Goal: Task Accomplishment & Management: Use online tool/utility

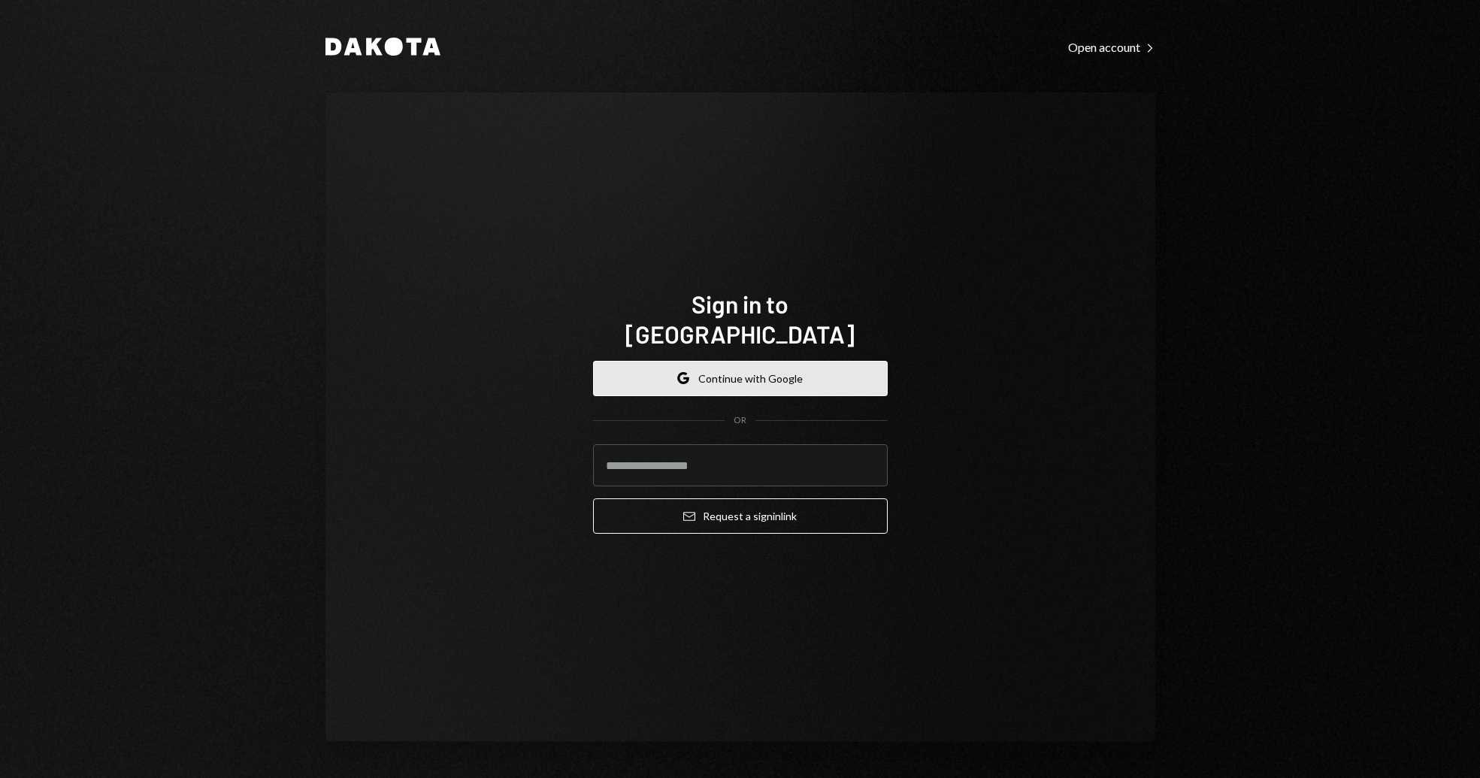
click at [742, 367] on button "Google Continue with Google" at bounding box center [740, 378] width 295 height 35
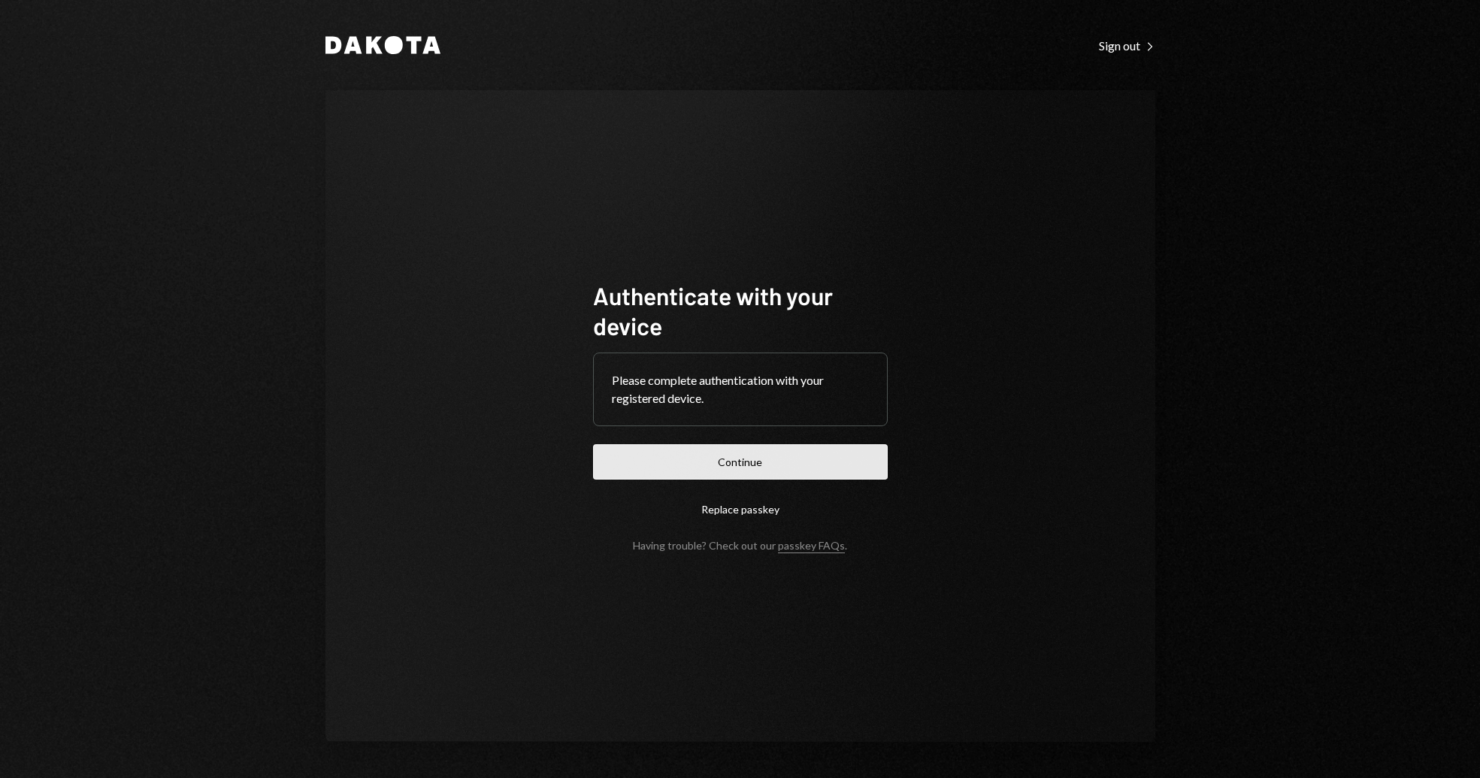
click at [745, 470] on button "Continue" at bounding box center [740, 461] width 295 height 35
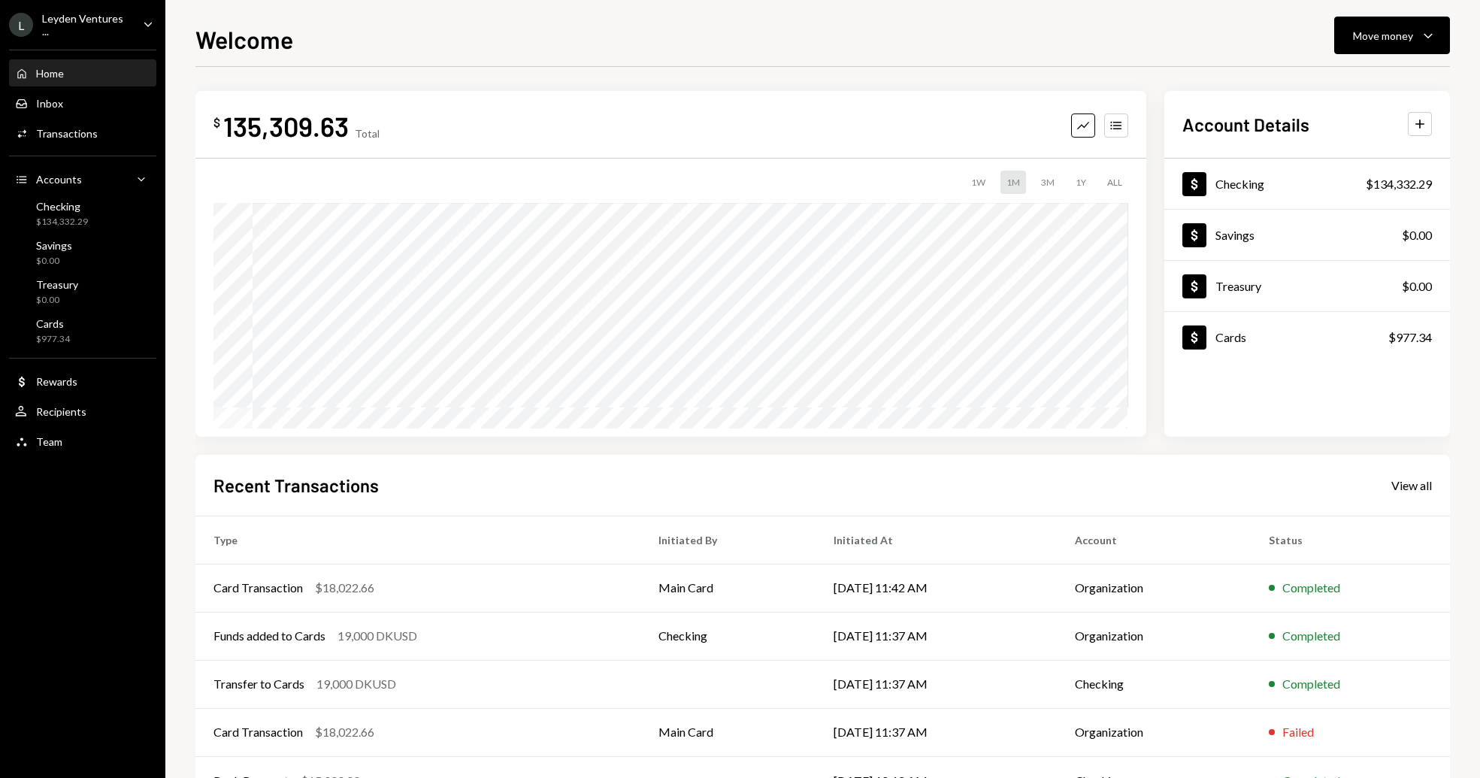
click at [92, 41] on div "Home Home Inbox Inbox Activities Transactions Accounts Accounts Caret Down Chec…" at bounding box center [82, 249] width 165 height 417
click at [99, 29] on div "Leyden Ventures ..." at bounding box center [86, 25] width 89 height 26
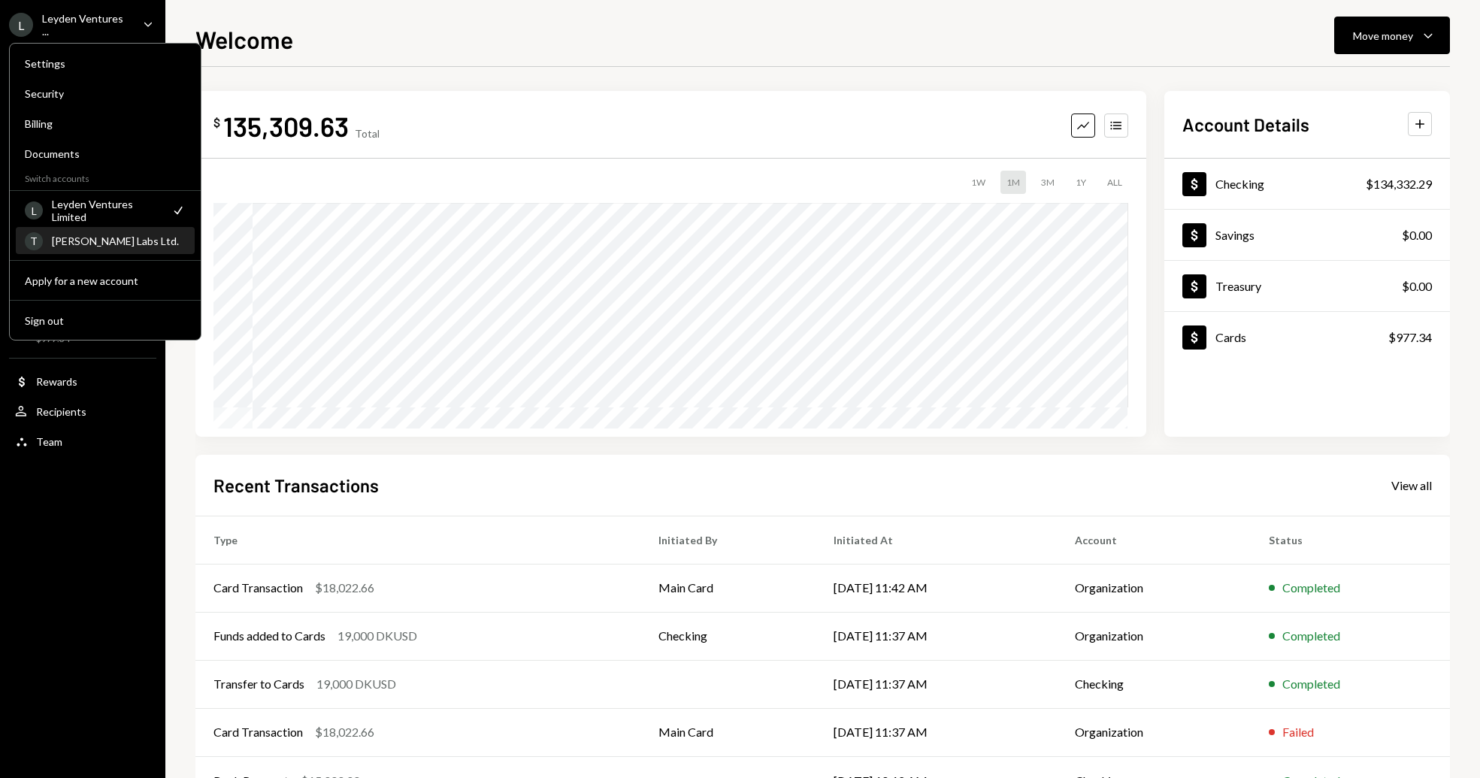
click at [86, 244] on div "[PERSON_NAME] Labs Ltd." at bounding box center [119, 240] width 134 height 13
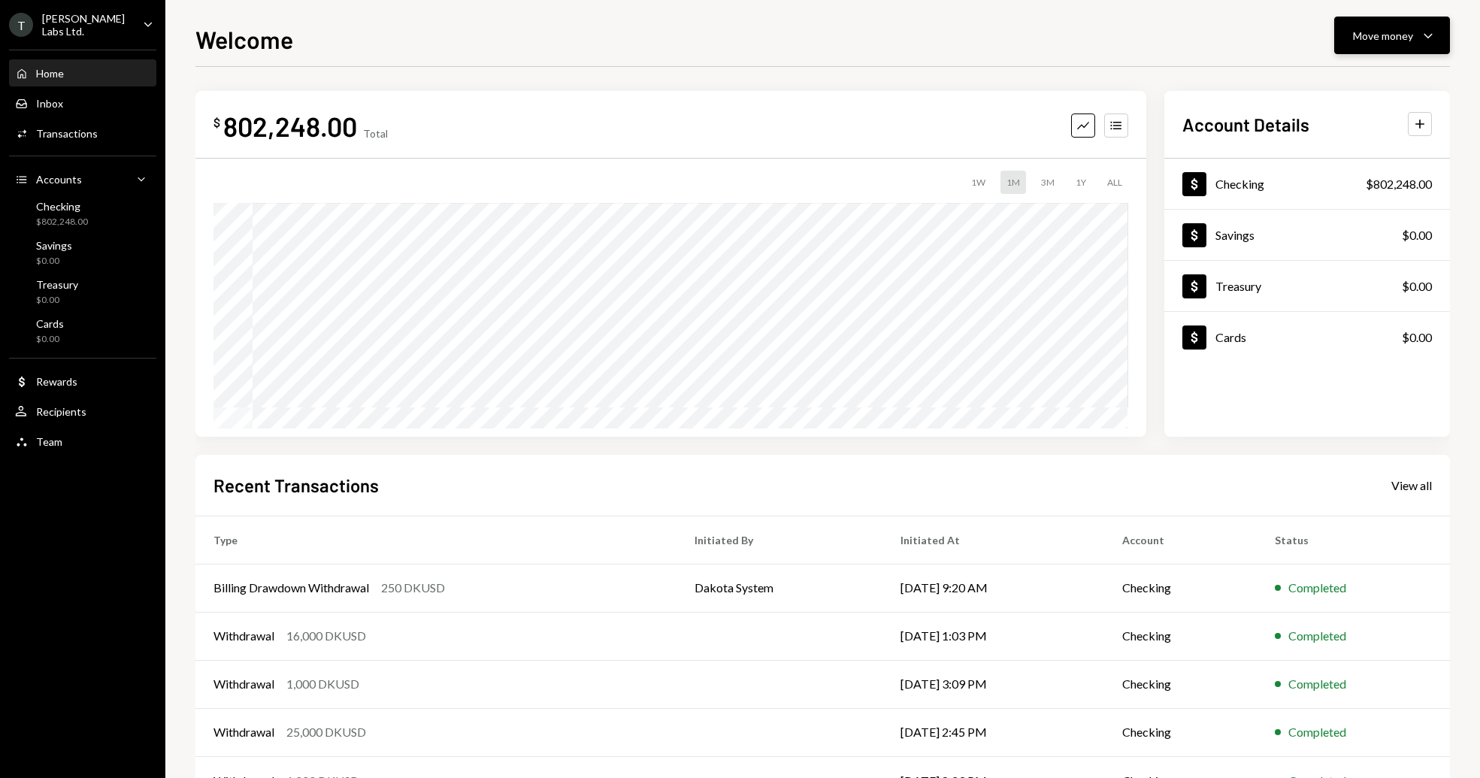
click at [1418, 45] on button "Move money Caret Down" at bounding box center [1392, 36] width 116 height 38
click at [1368, 79] on div "Send" at bounding box center [1380, 81] width 110 height 16
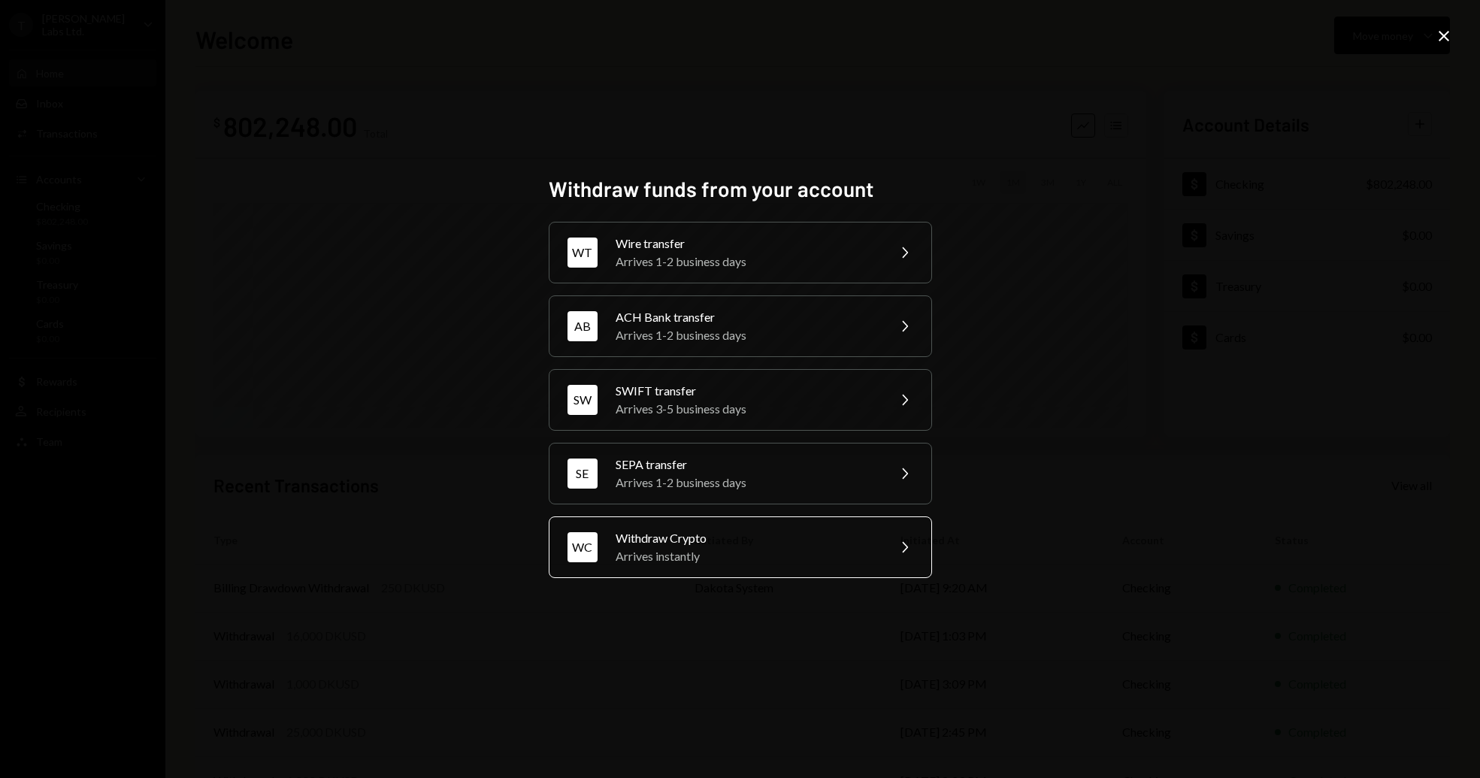
click at [750, 554] on div "Arrives instantly" at bounding box center [746, 556] width 262 height 18
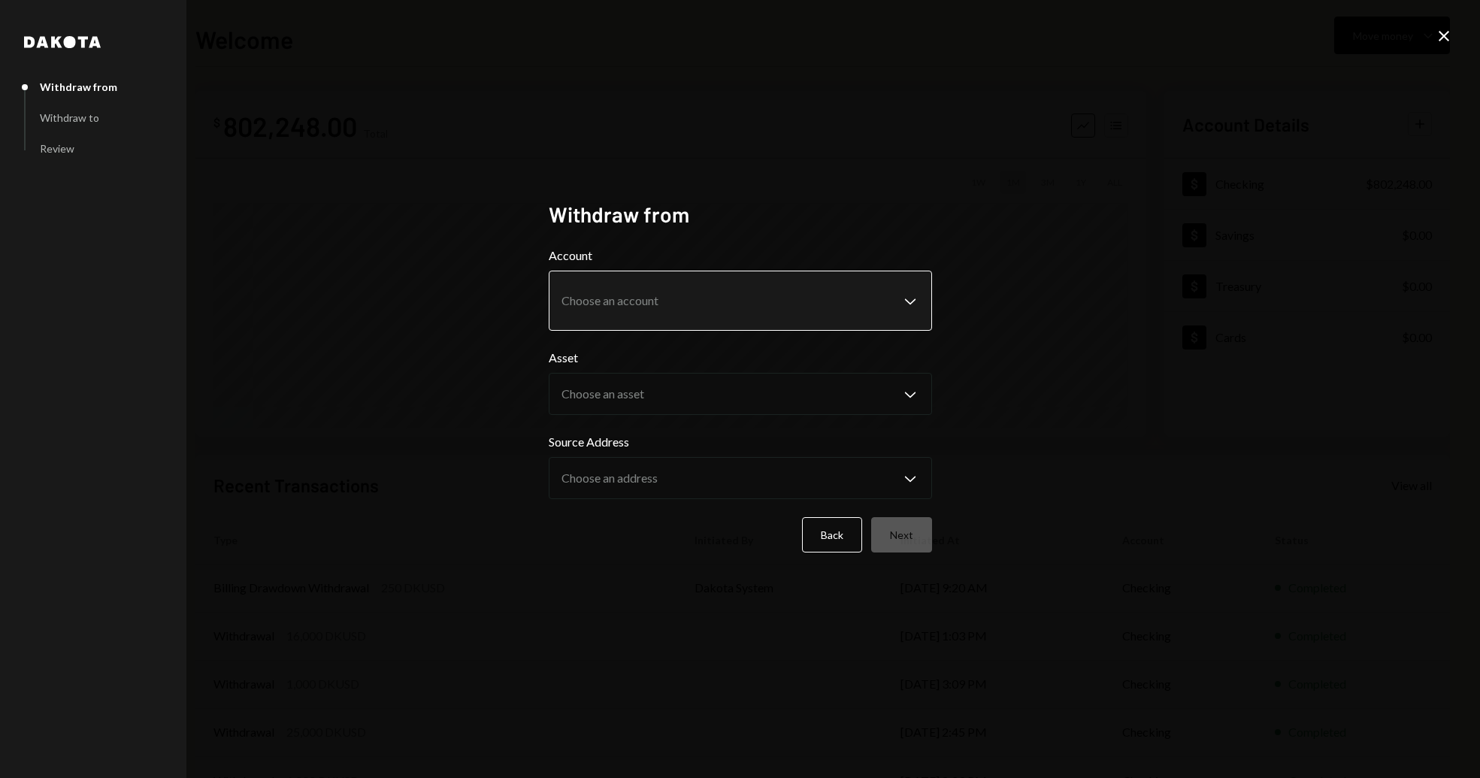
click at [705, 294] on body "T [PERSON_NAME] Labs Ltd. Caret Down Home Home Inbox Inbox Activities Transacti…" at bounding box center [740, 389] width 1480 height 778
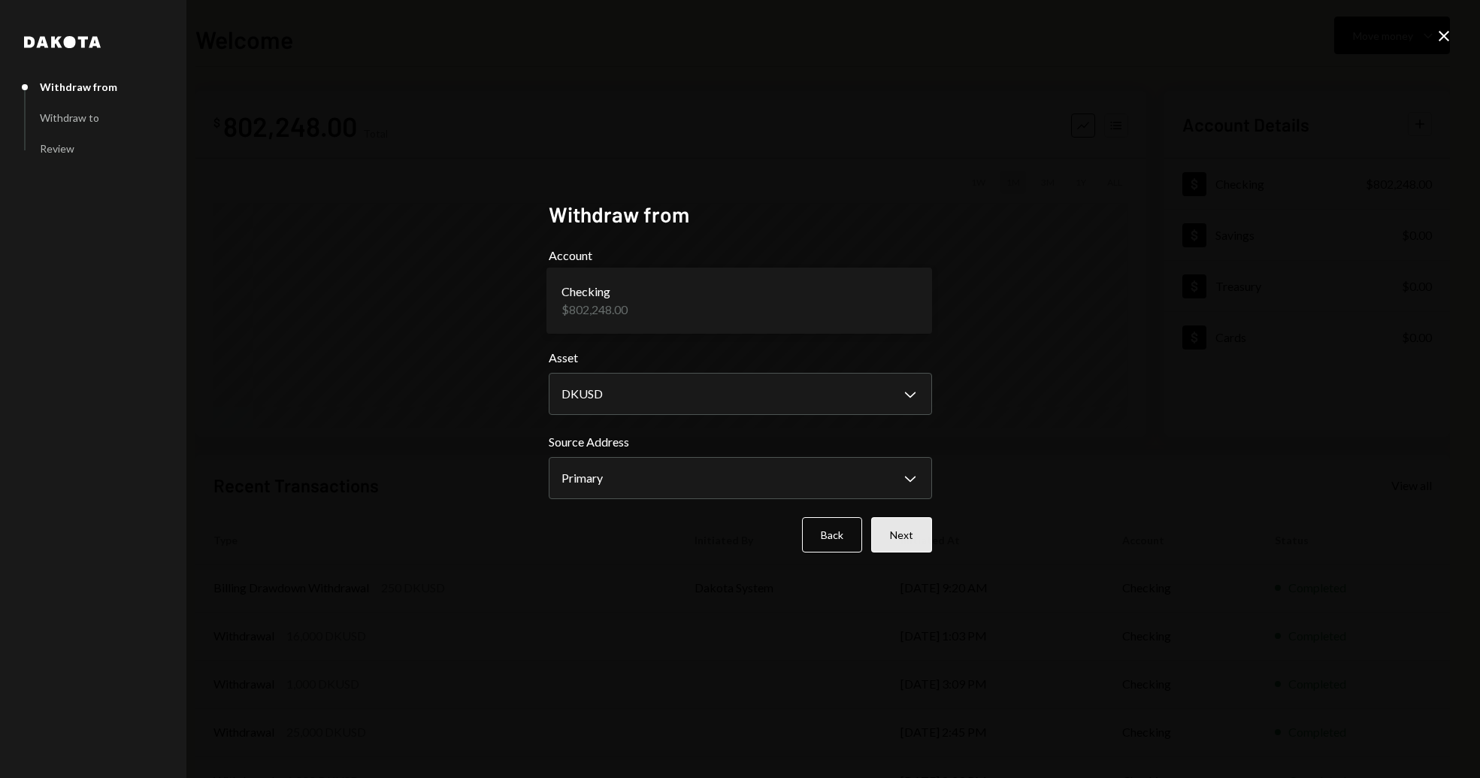
click at [912, 540] on button "Next" at bounding box center [901, 534] width 61 height 35
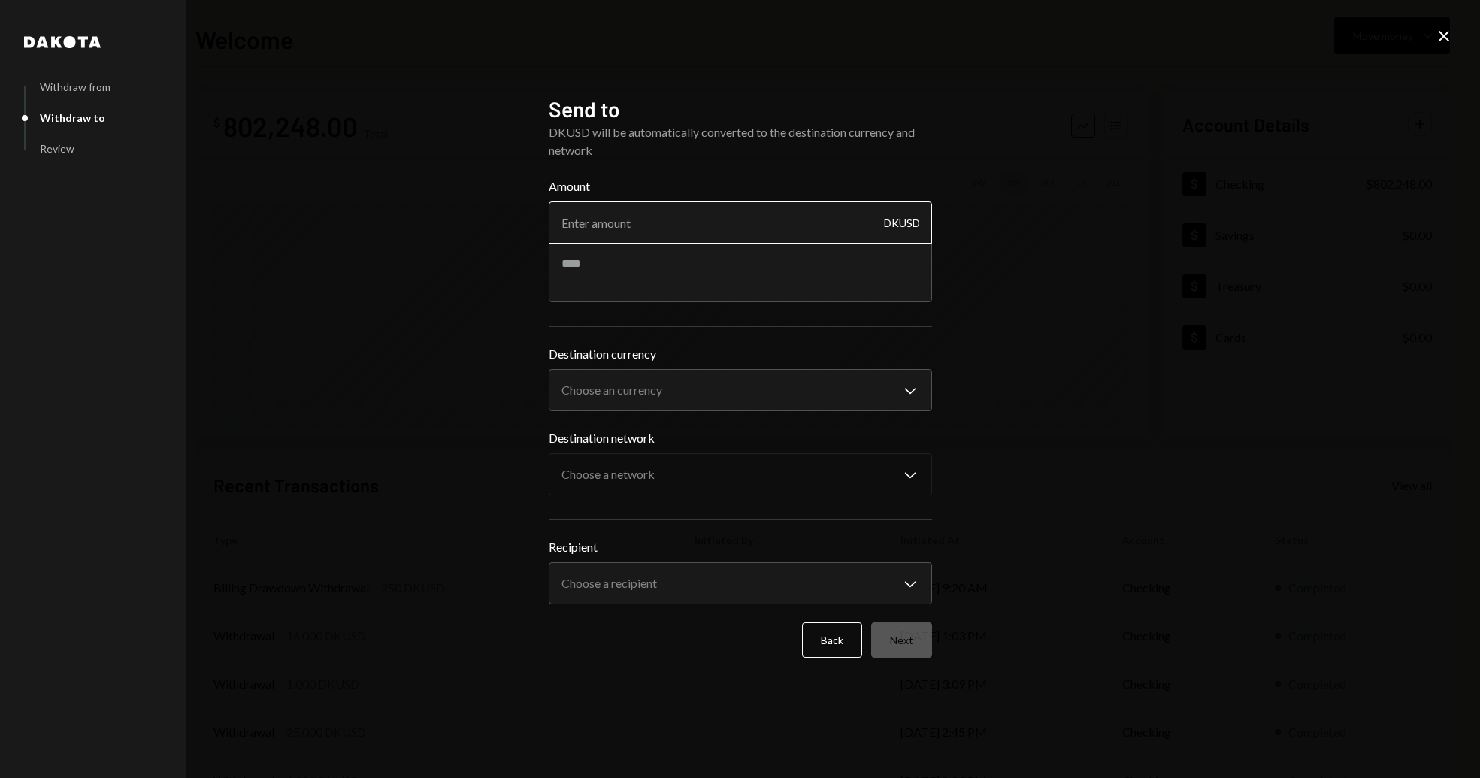
click at [657, 223] on input "Amount" at bounding box center [740, 222] width 383 height 42
paste input "6673.97"
type input "6673.97"
click at [618, 265] on textarea at bounding box center [740, 272] width 383 height 60
type textarea "*"
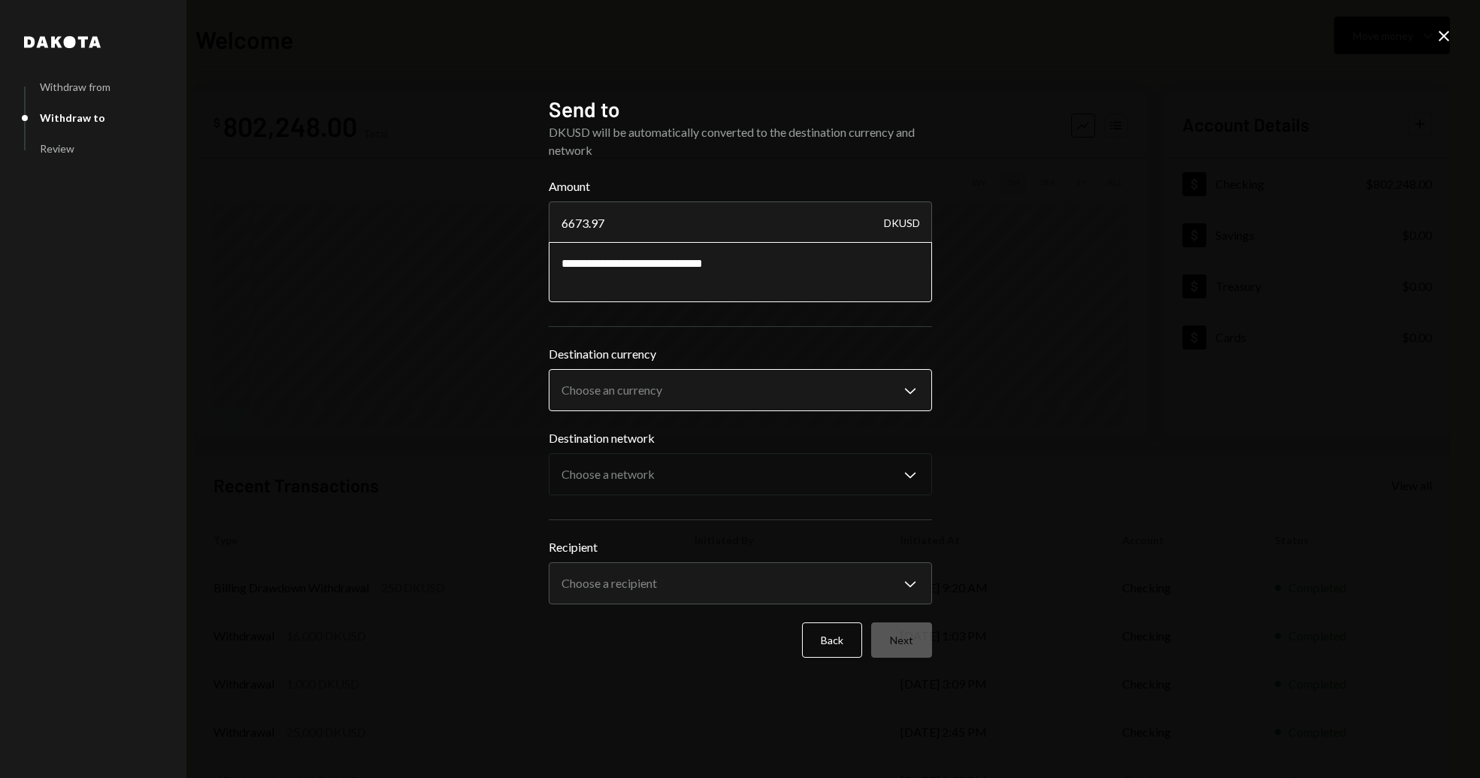
type textarea "**********"
click at [652, 386] on body "T [PERSON_NAME] Labs Ltd. Caret Down Home Home Inbox Inbox Activities Transacti…" at bounding box center [740, 389] width 1480 height 778
select select "****"
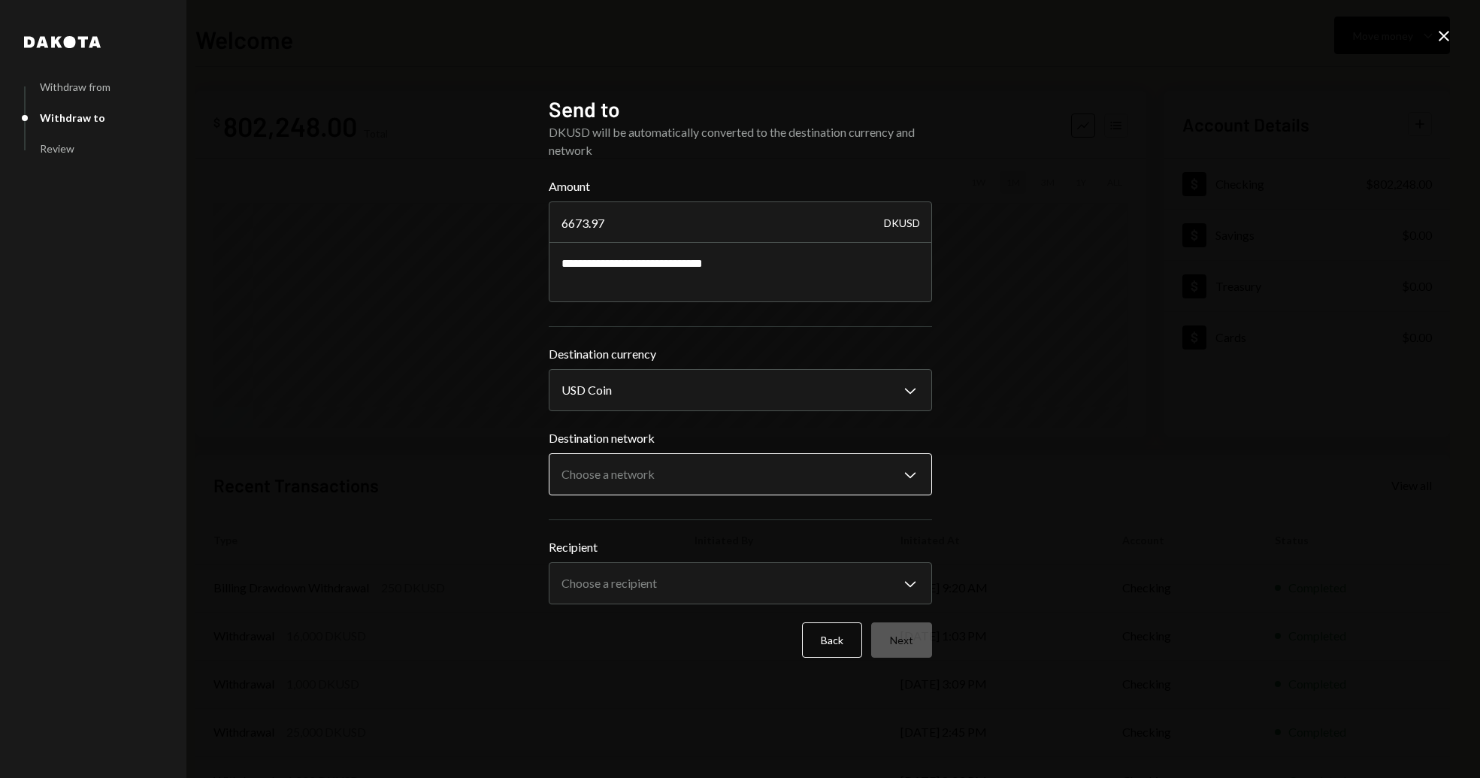
click at [687, 475] on body "T [PERSON_NAME] Labs Ltd. Caret Down Home Home Inbox Inbox Activities Transacti…" at bounding box center [740, 389] width 1480 height 778
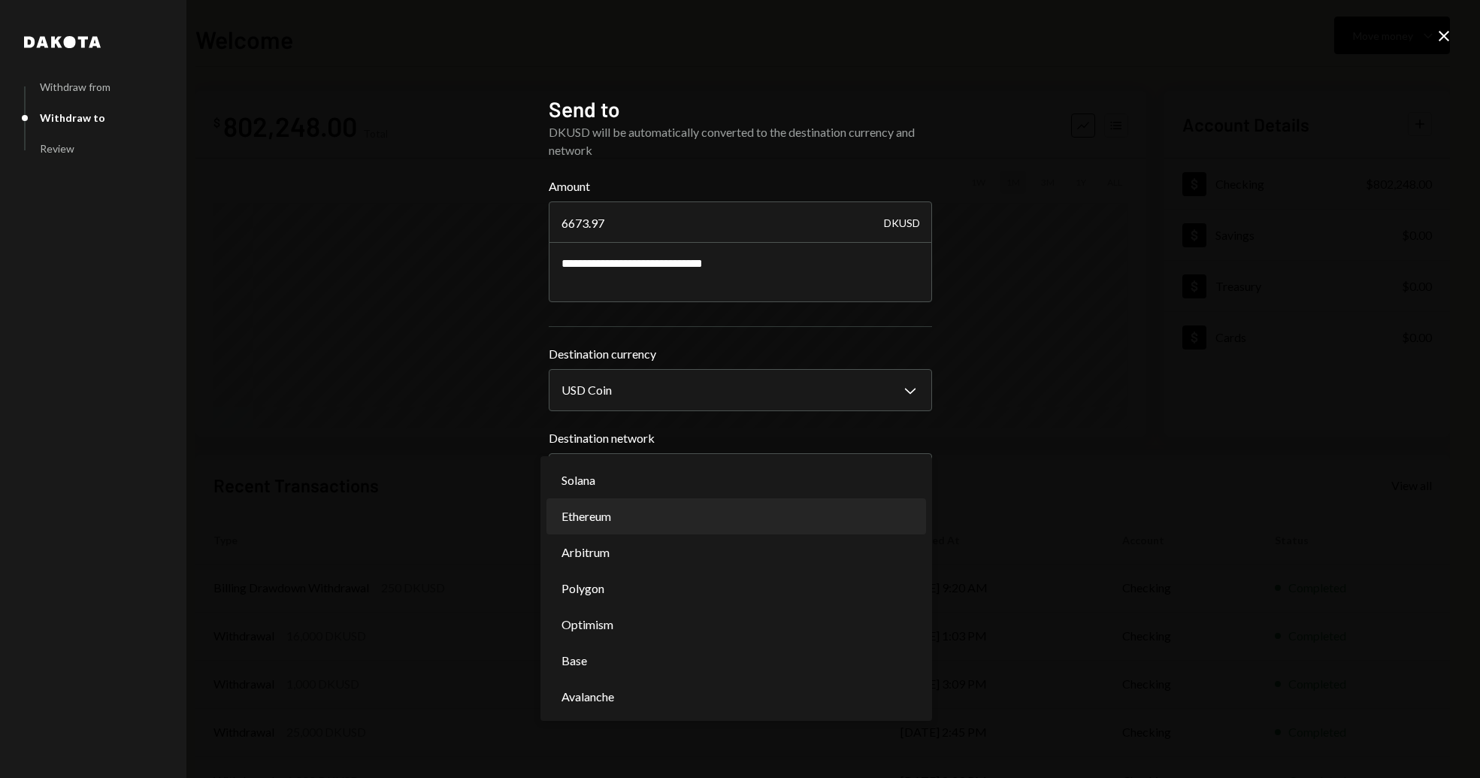
select select "**********"
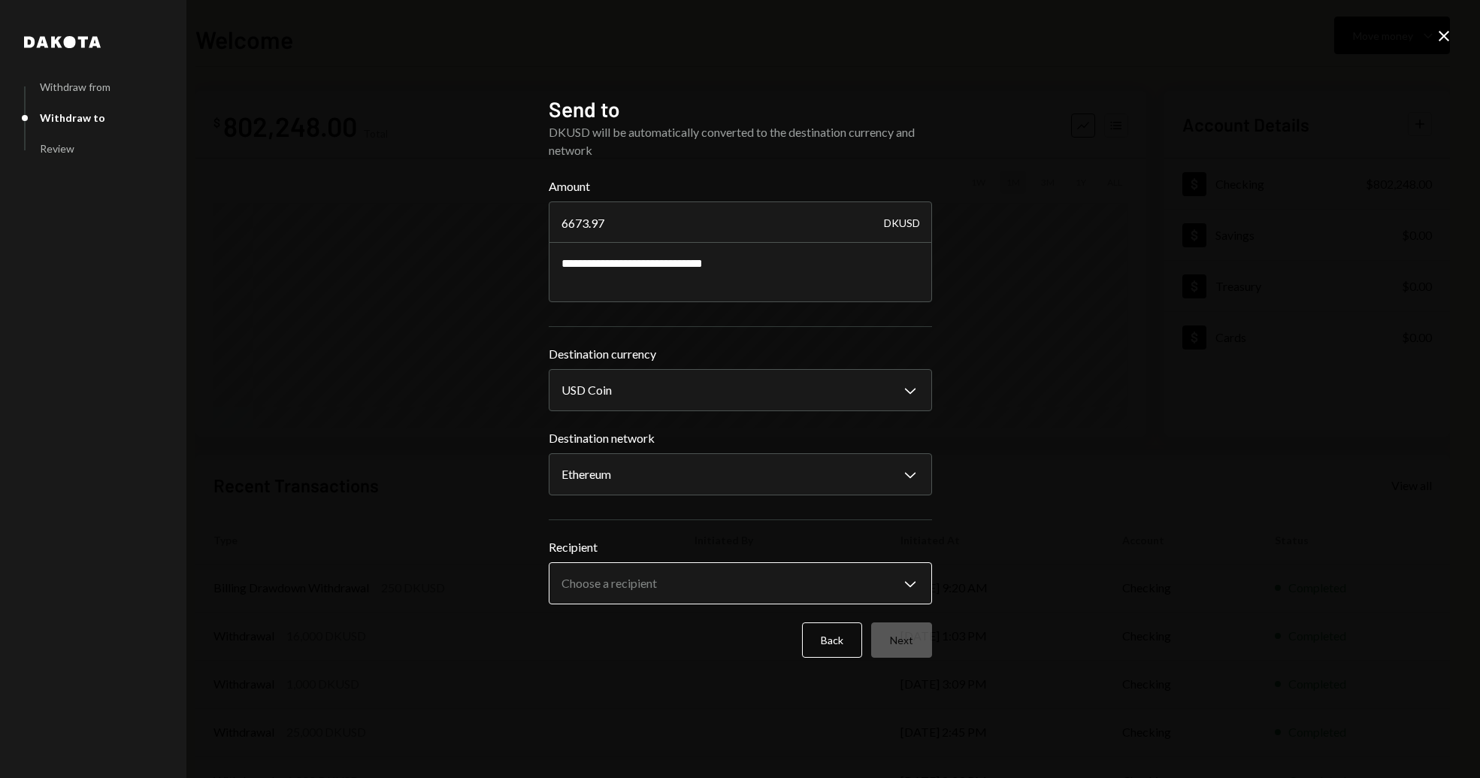
click at [627, 597] on body "T [PERSON_NAME] Labs Ltd. Caret Down Home Home Inbox Inbox Activities Transacti…" at bounding box center [740, 389] width 1480 height 778
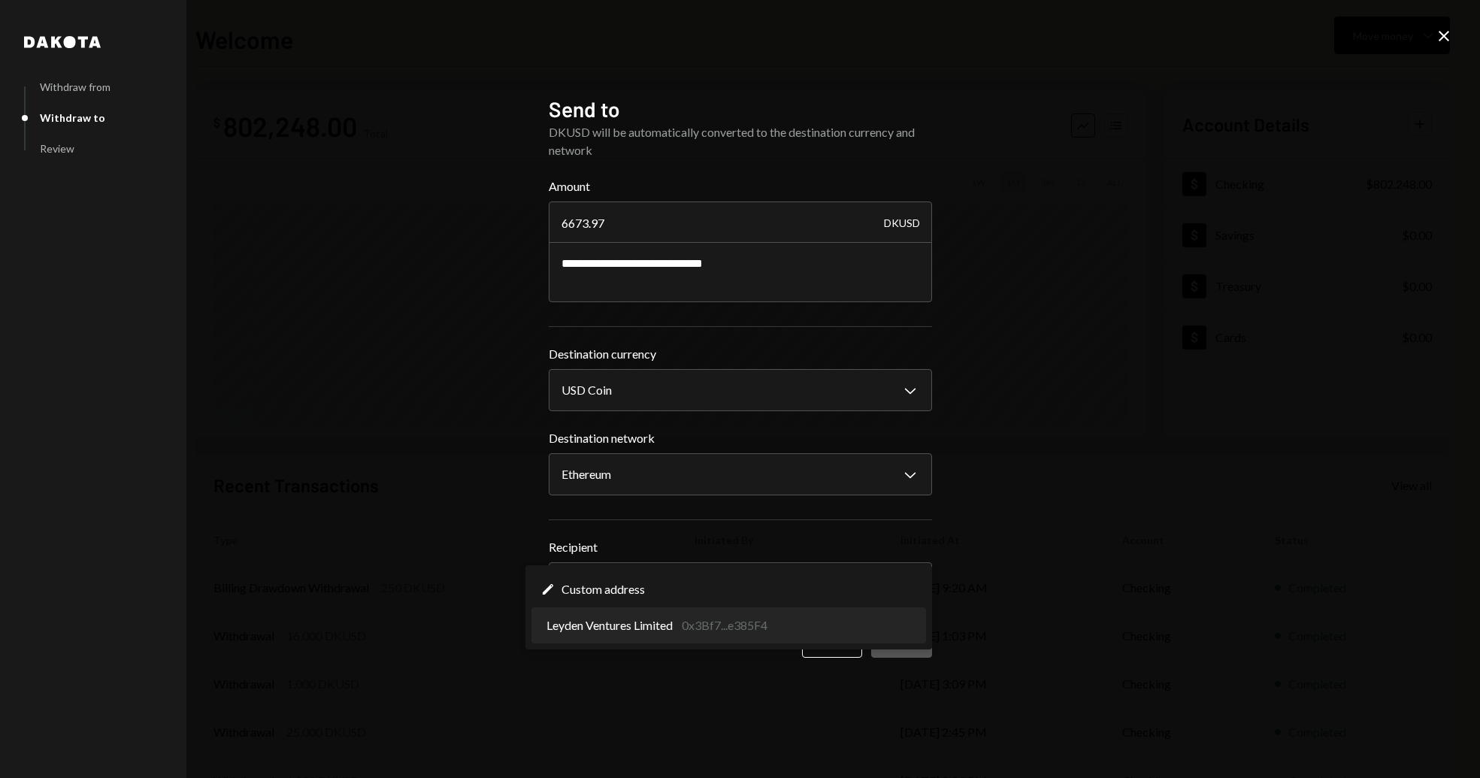
select select "**********"
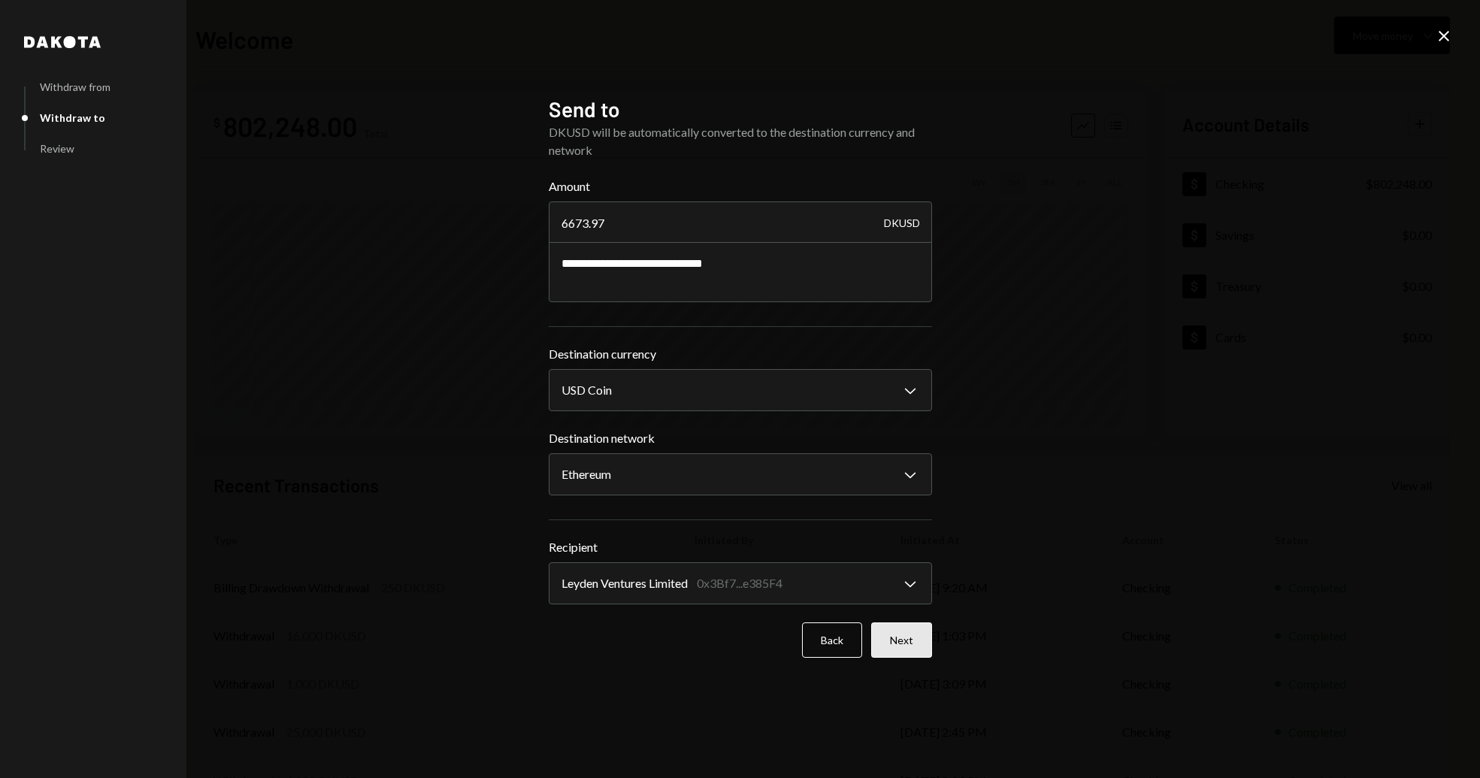
click at [903, 639] on button "Next" at bounding box center [901, 639] width 61 height 35
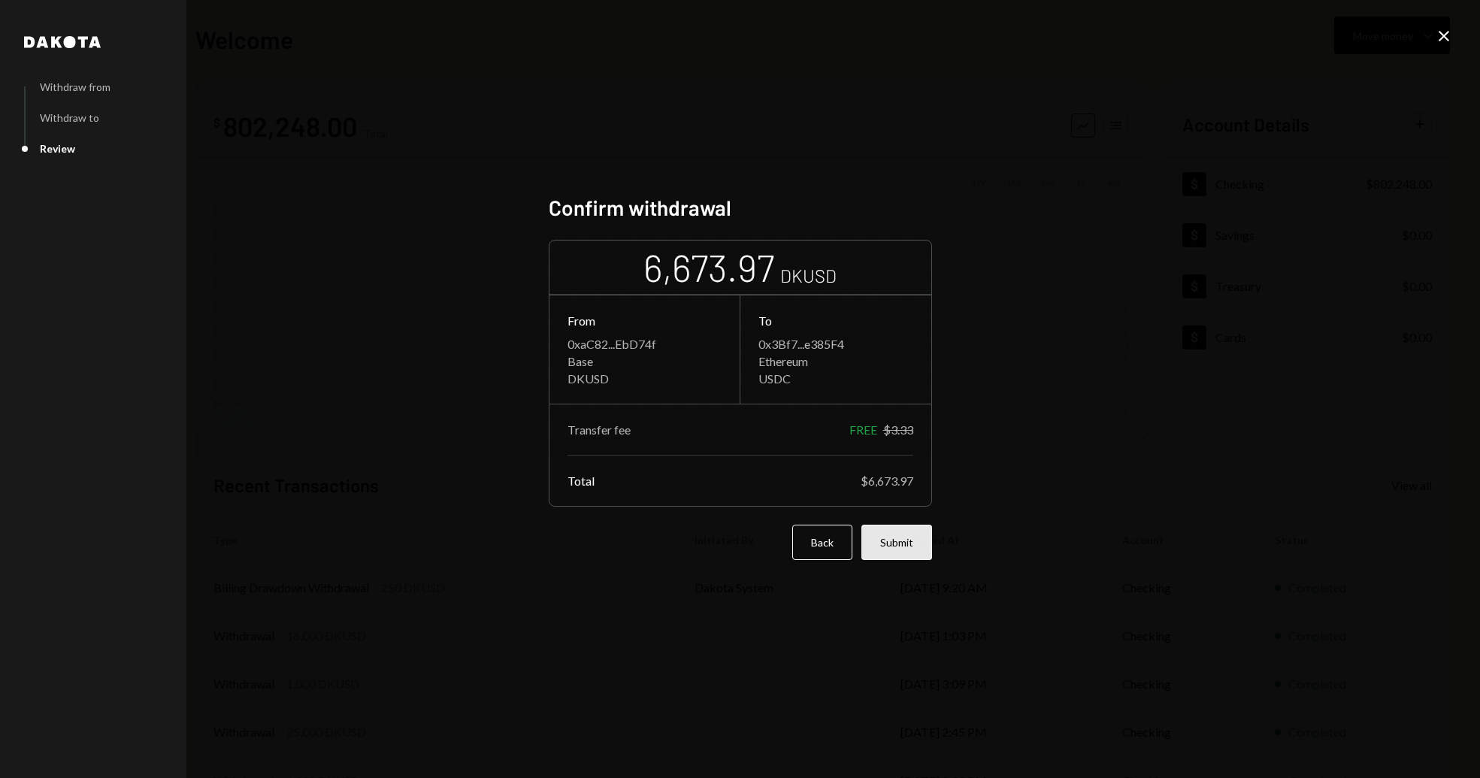
click at [903, 550] on button "Submit" at bounding box center [896, 542] width 71 height 35
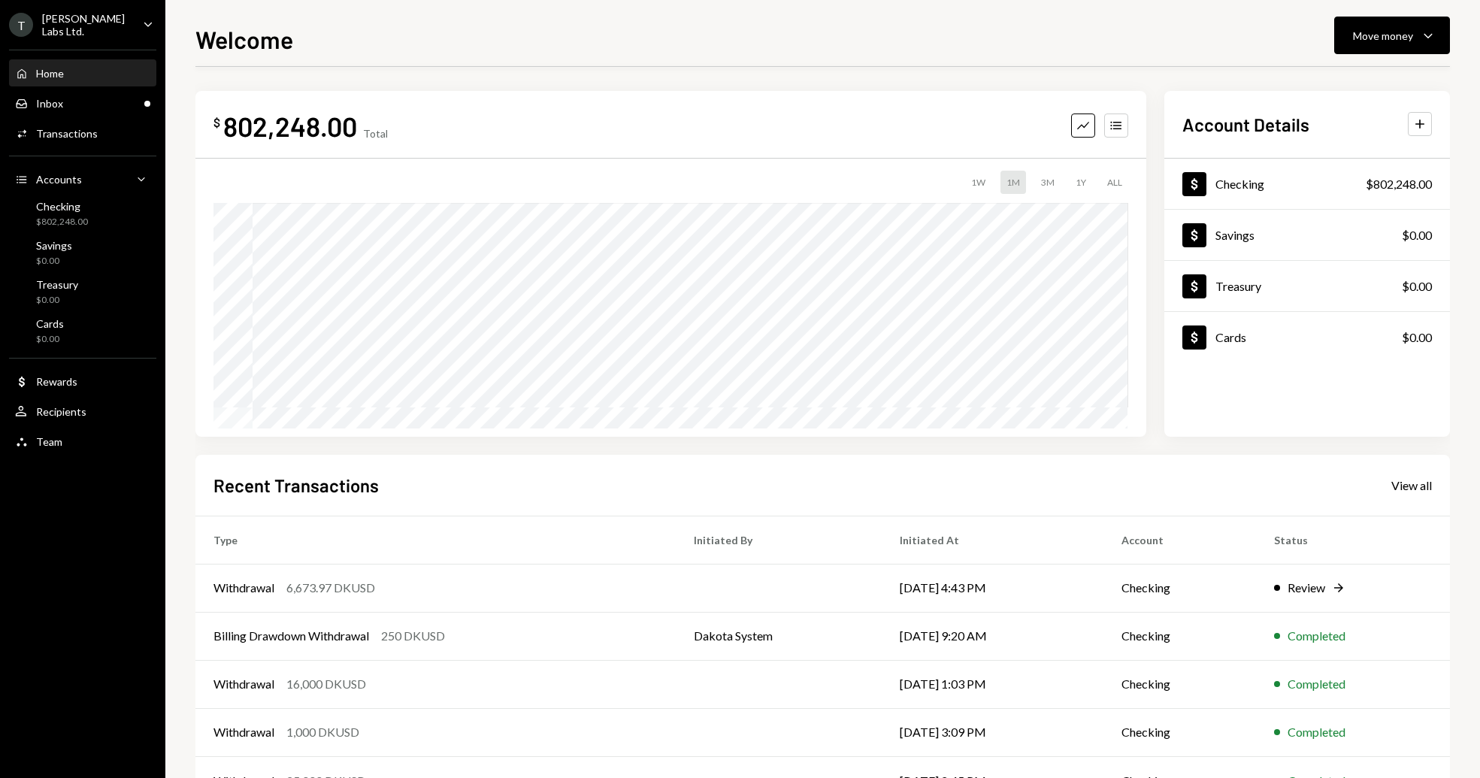
scroll to position [56, 0]
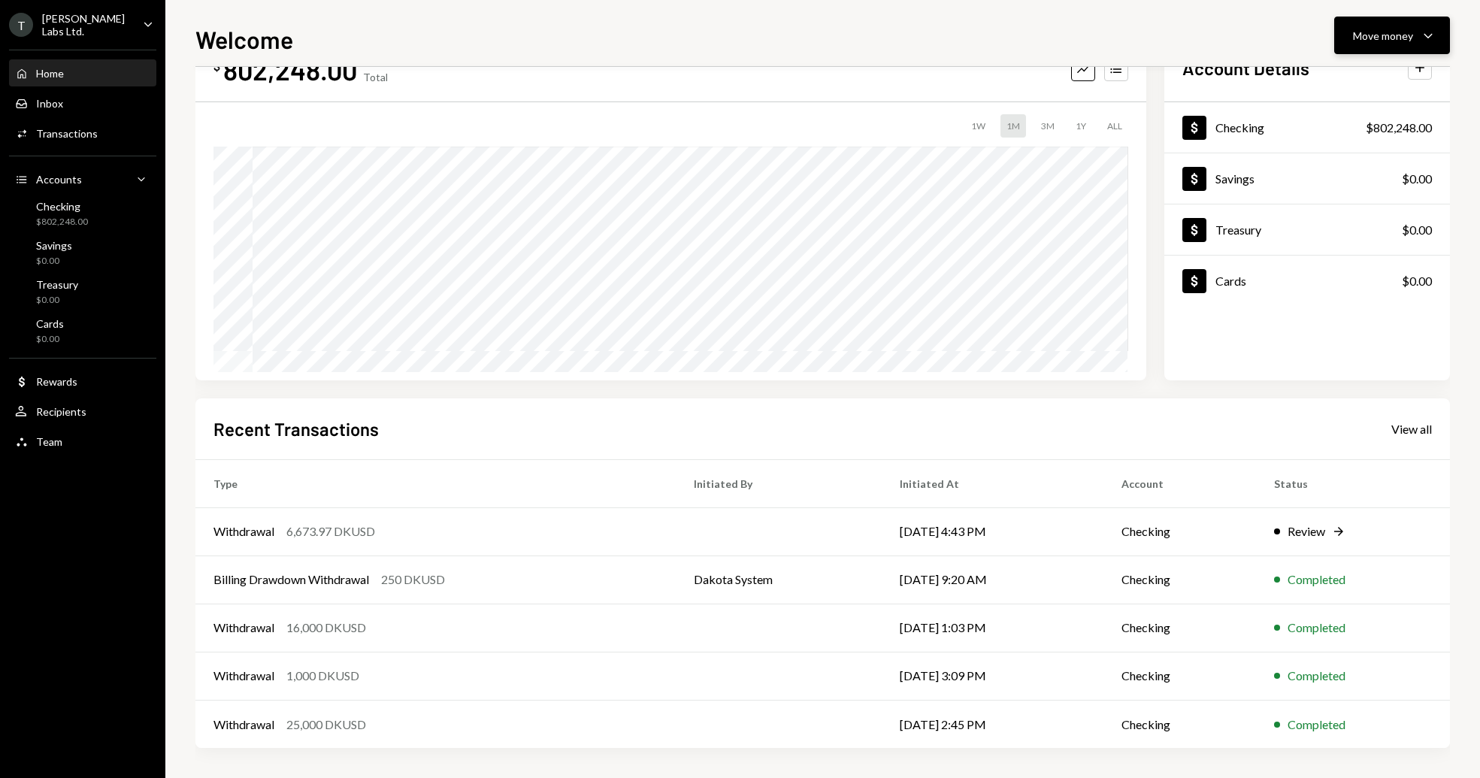
click at [1414, 35] on div "Move money Caret Down" at bounding box center [1392, 35] width 78 height 18
click at [1365, 79] on div "Send" at bounding box center [1380, 81] width 110 height 16
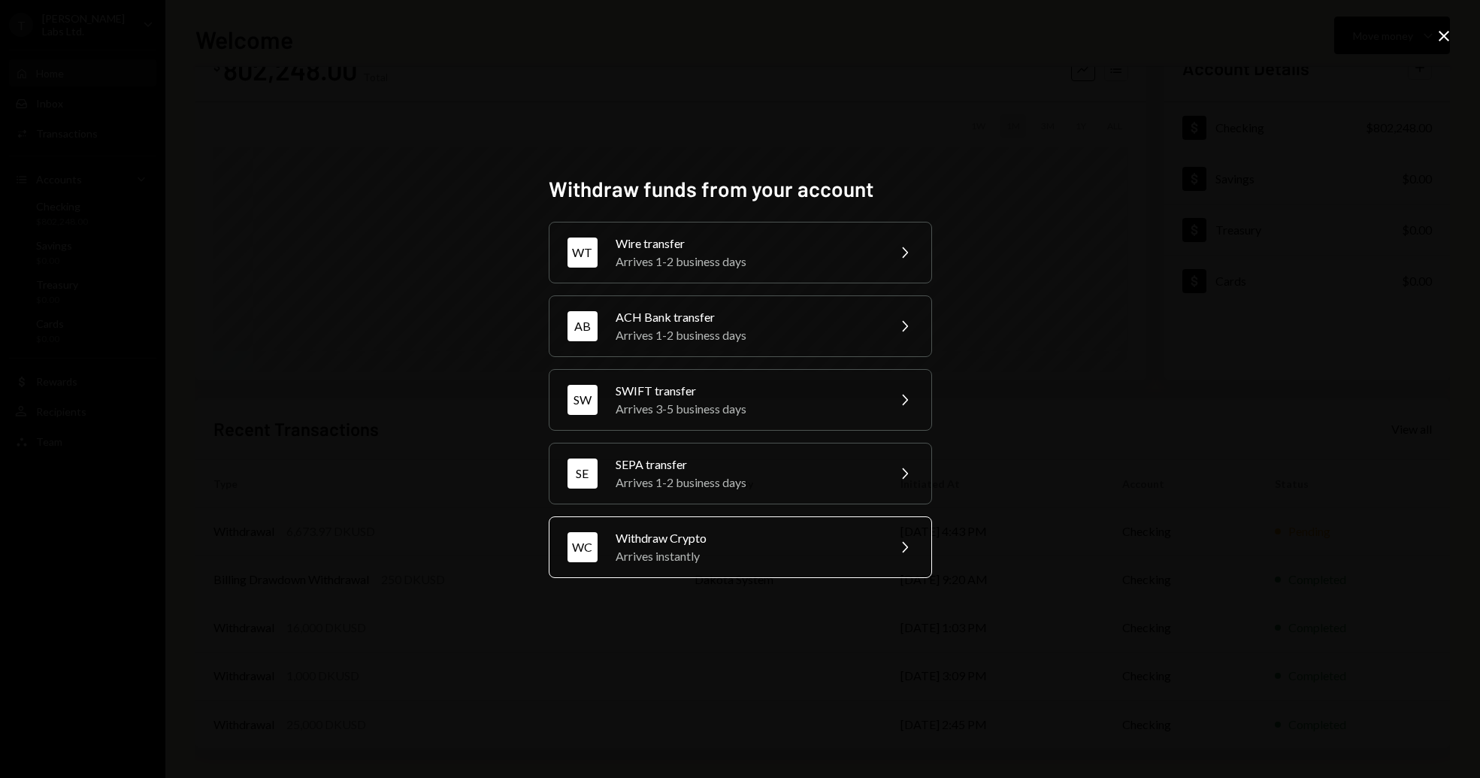
click at [716, 534] on div "Withdraw Crypto" at bounding box center [746, 538] width 262 height 18
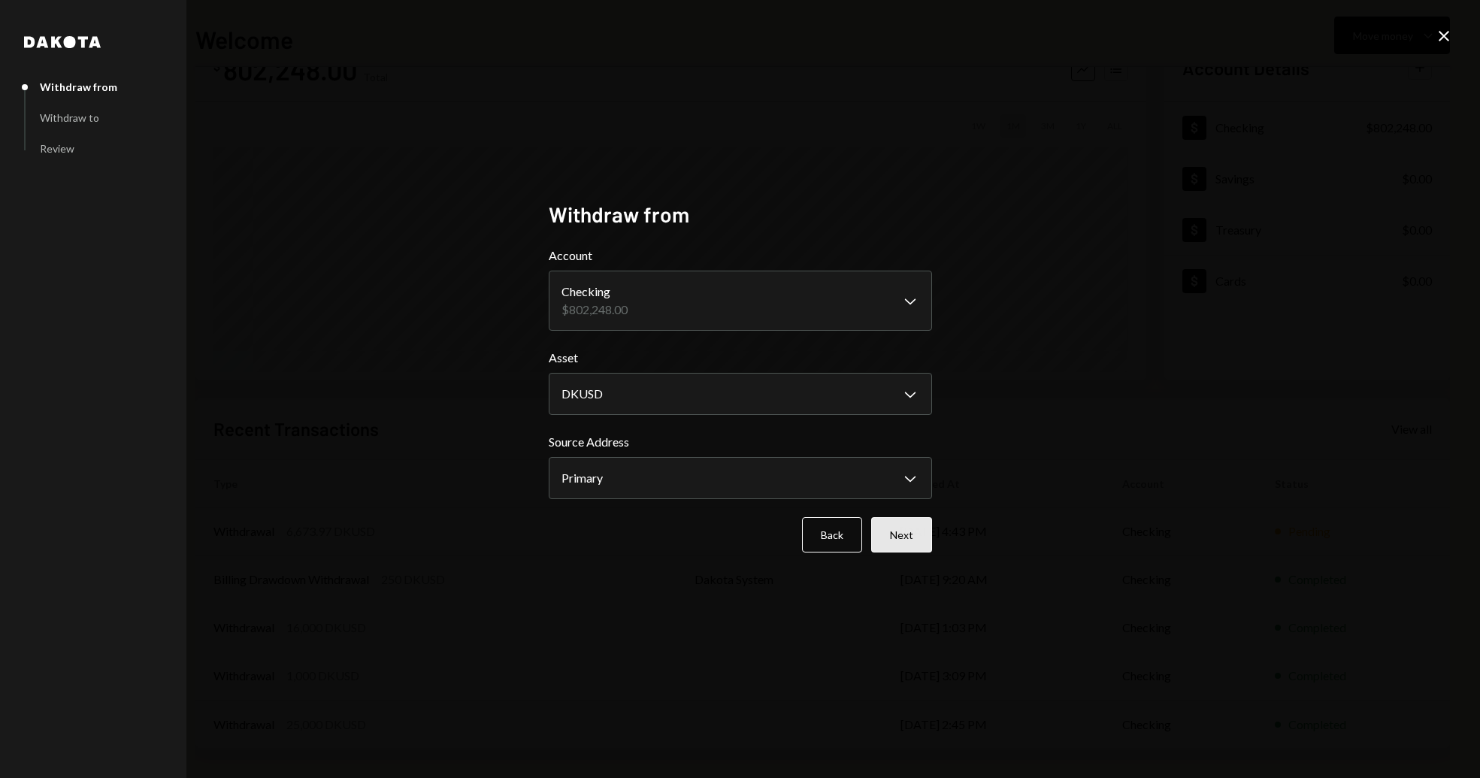
click at [907, 534] on button "Next" at bounding box center [901, 534] width 61 height 35
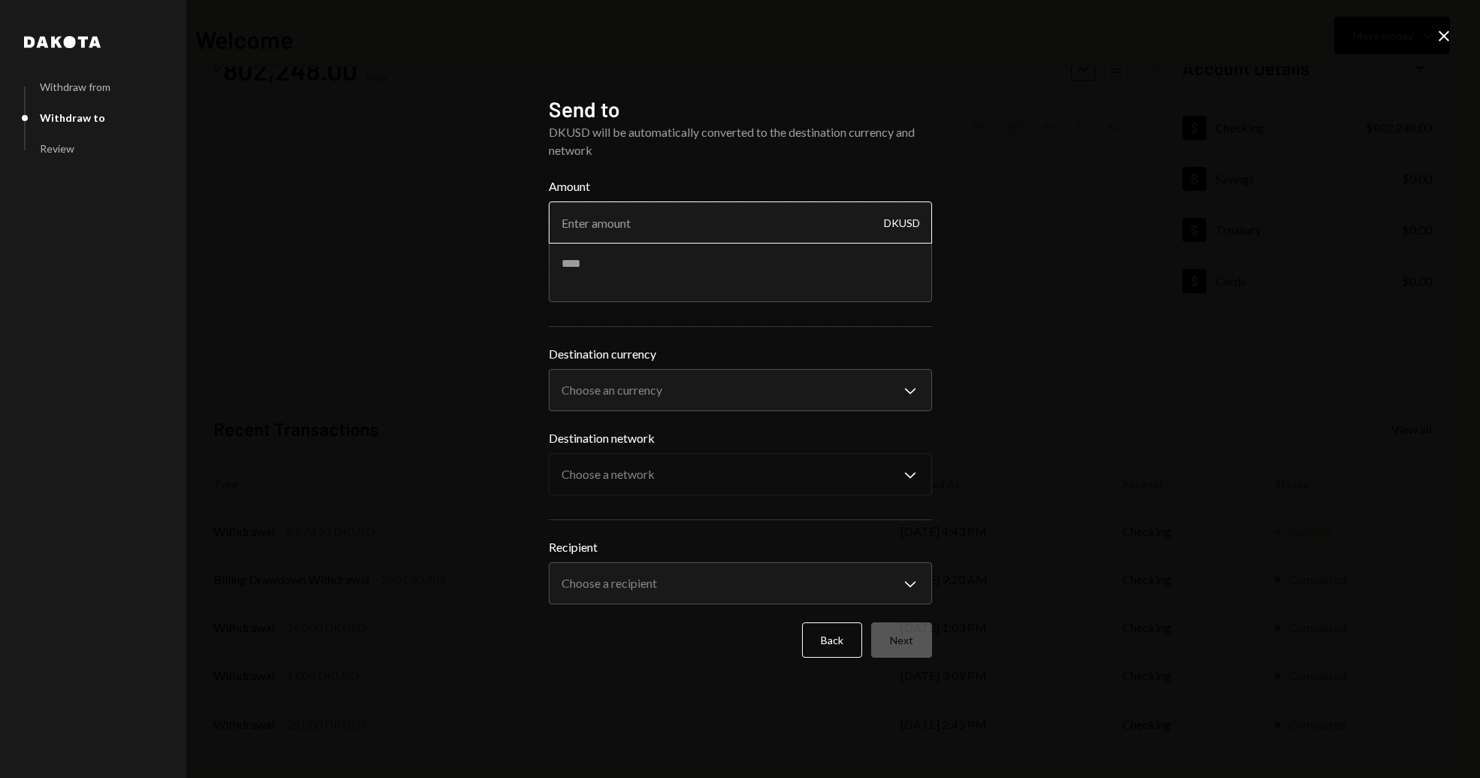
click at [650, 234] on input "Amount" at bounding box center [740, 222] width 383 height 42
type input "1000"
click at [625, 274] on textarea at bounding box center [740, 272] width 383 height 60
type textarea "**********"
click at [674, 390] on body "T [PERSON_NAME] Labs Ltd. Caret Down Home Home Inbox Inbox Activities Transacti…" at bounding box center [740, 389] width 1480 height 778
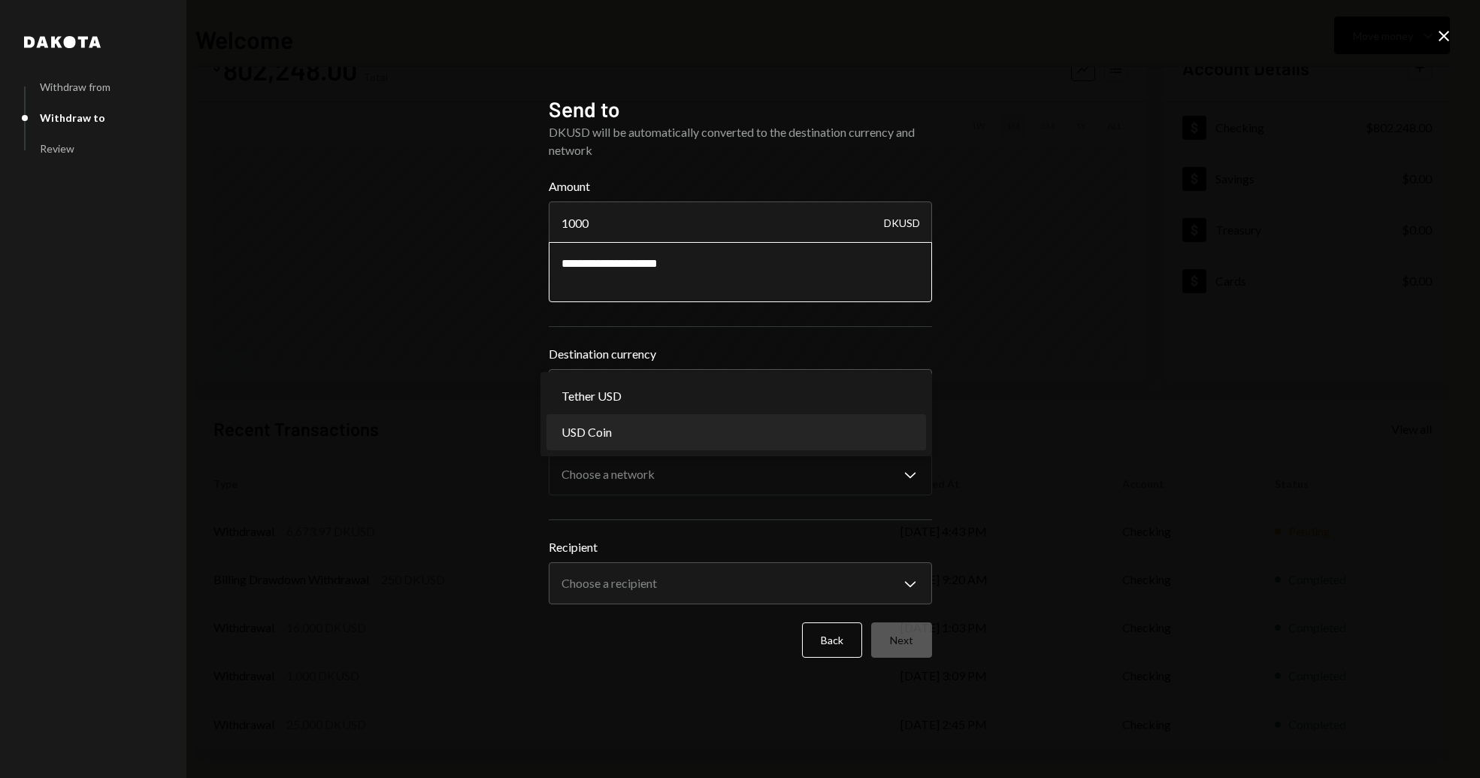
select select "****"
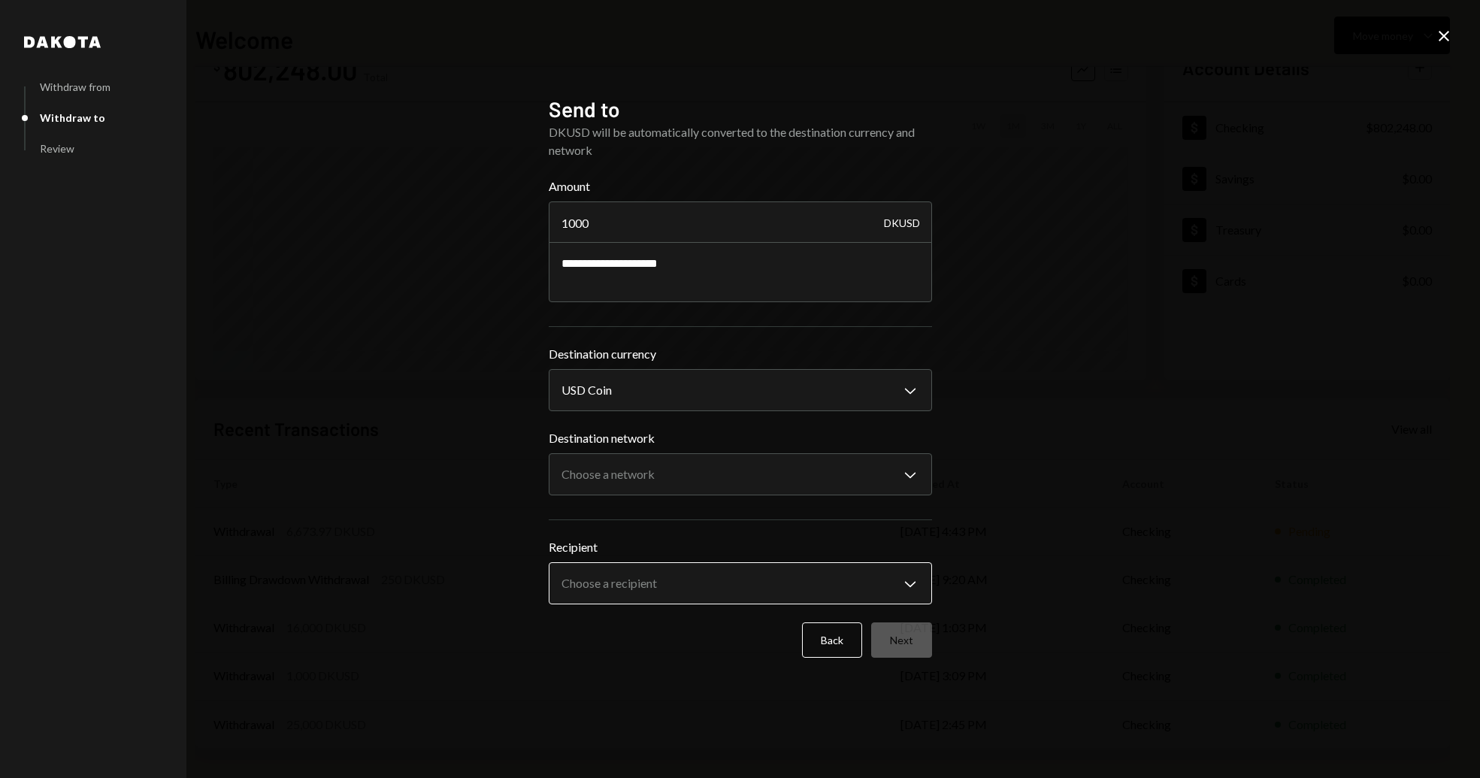
click at [663, 579] on body "T [PERSON_NAME] Labs Ltd. Caret Down Home Home Inbox Inbox Activities Transacti…" at bounding box center [740, 389] width 1480 height 778
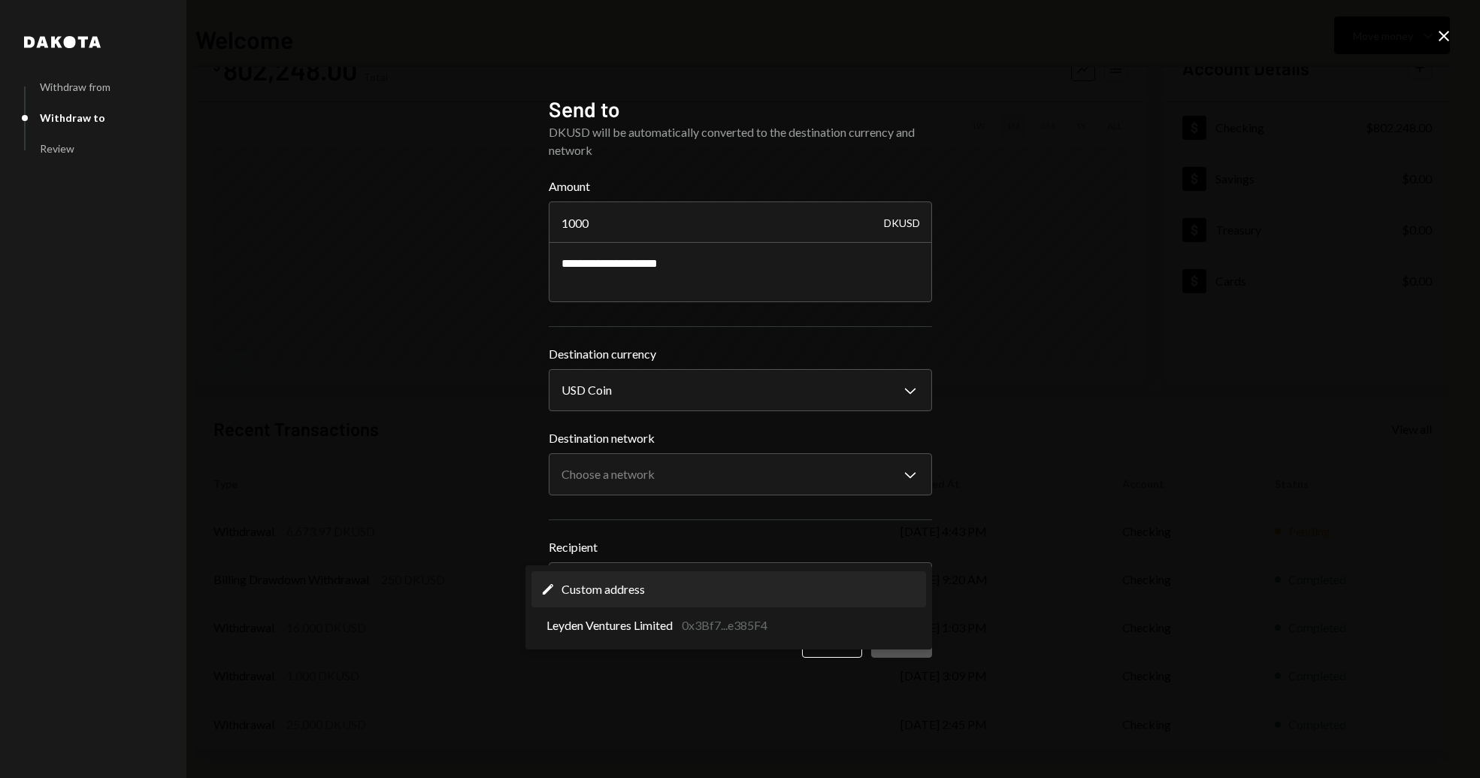
select select "**********"
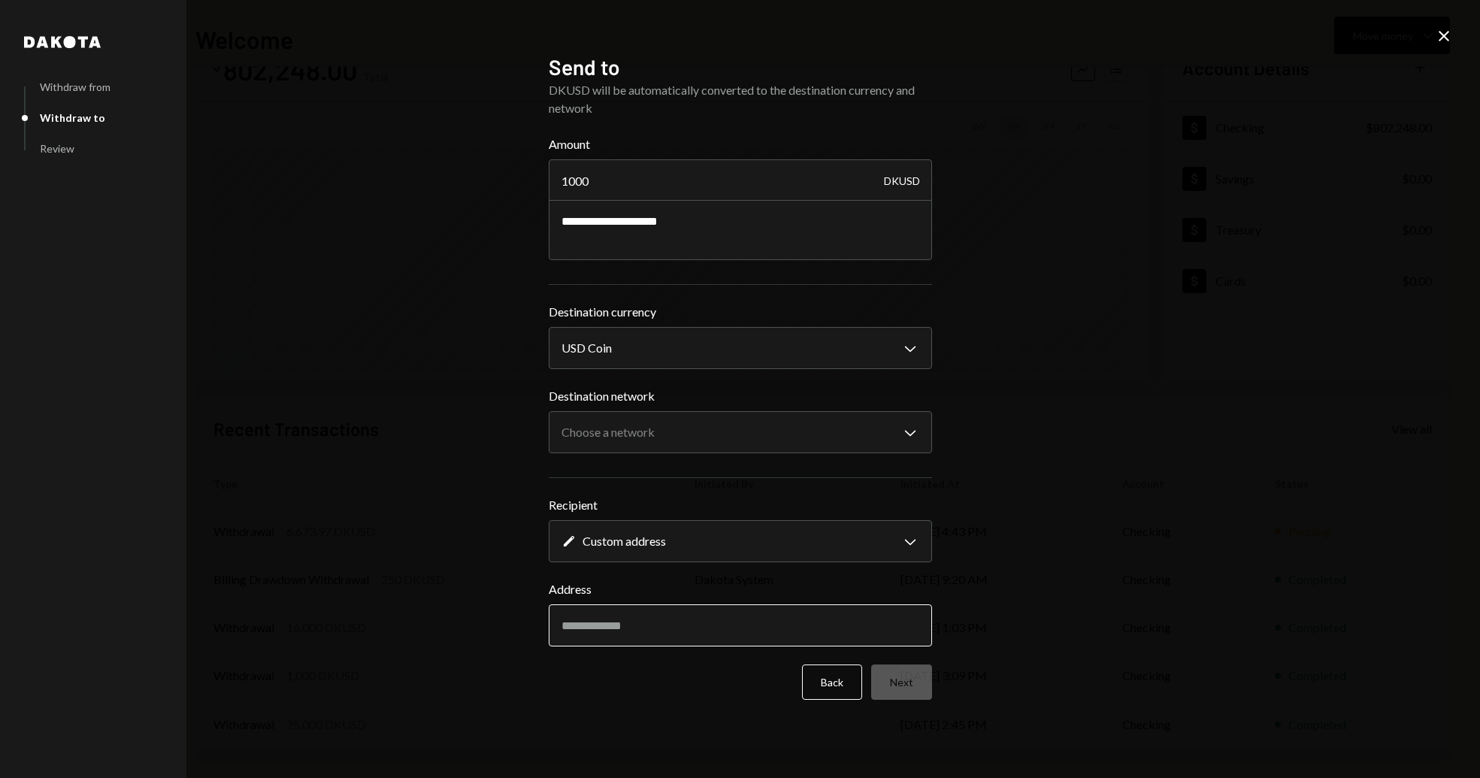
click at [637, 633] on input "Address" at bounding box center [740, 625] width 383 height 42
paste input "**********"
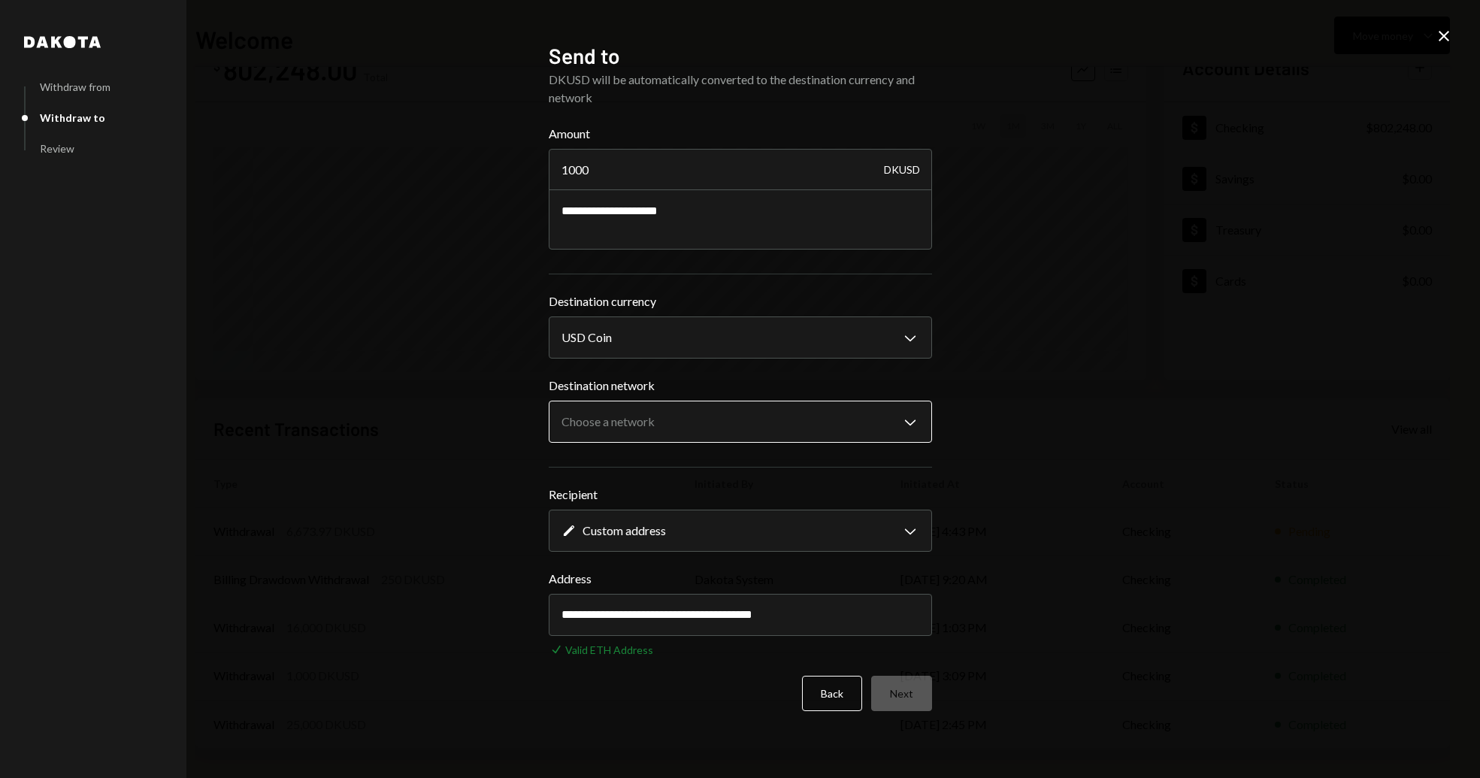
type input "**********"
click at [627, 426] on body "T [PERSON_NAME] Labs Ltd. Caret Down Home Home Inbox Inbox Activities Transacti…" at bounding box center [740, 389] width 1480 height 778
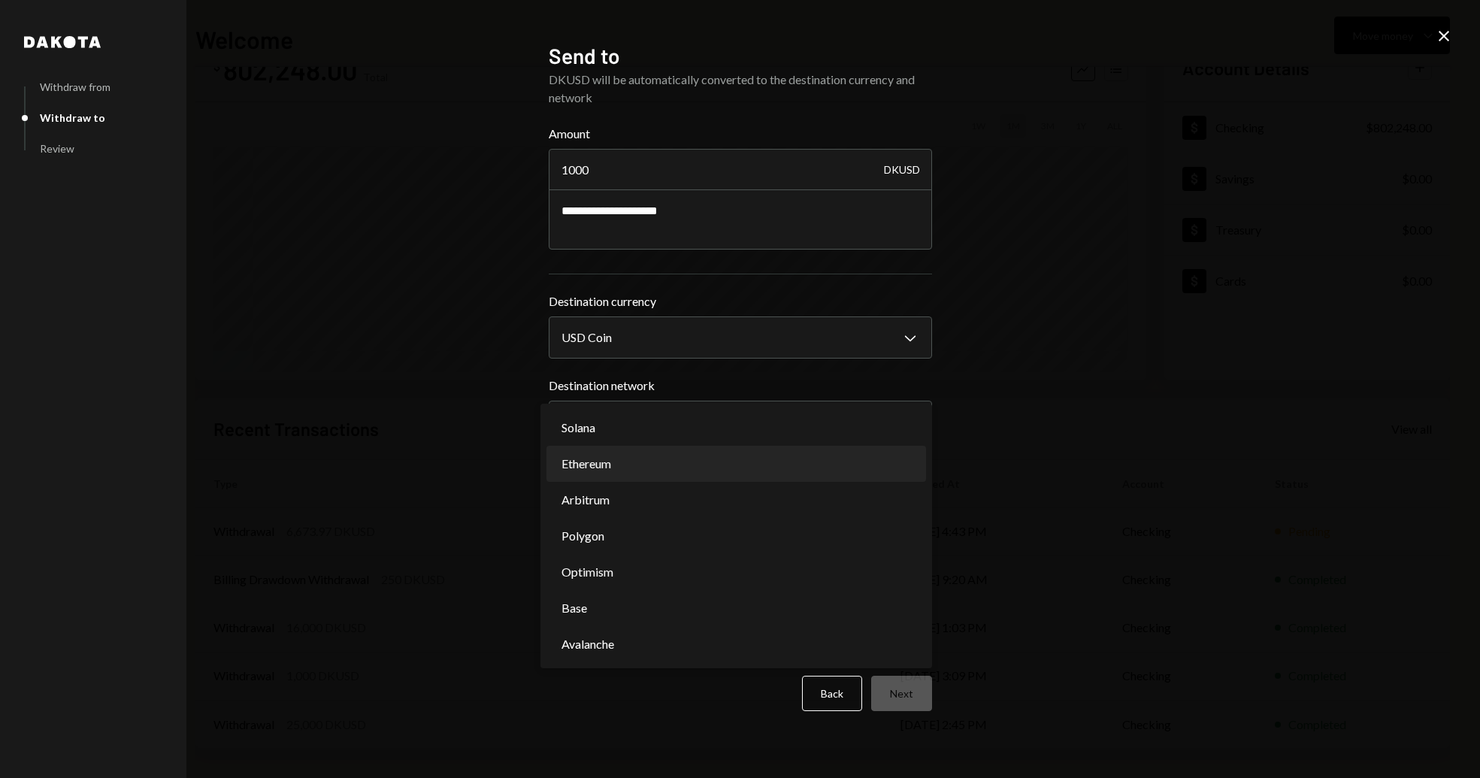
select select "**********"
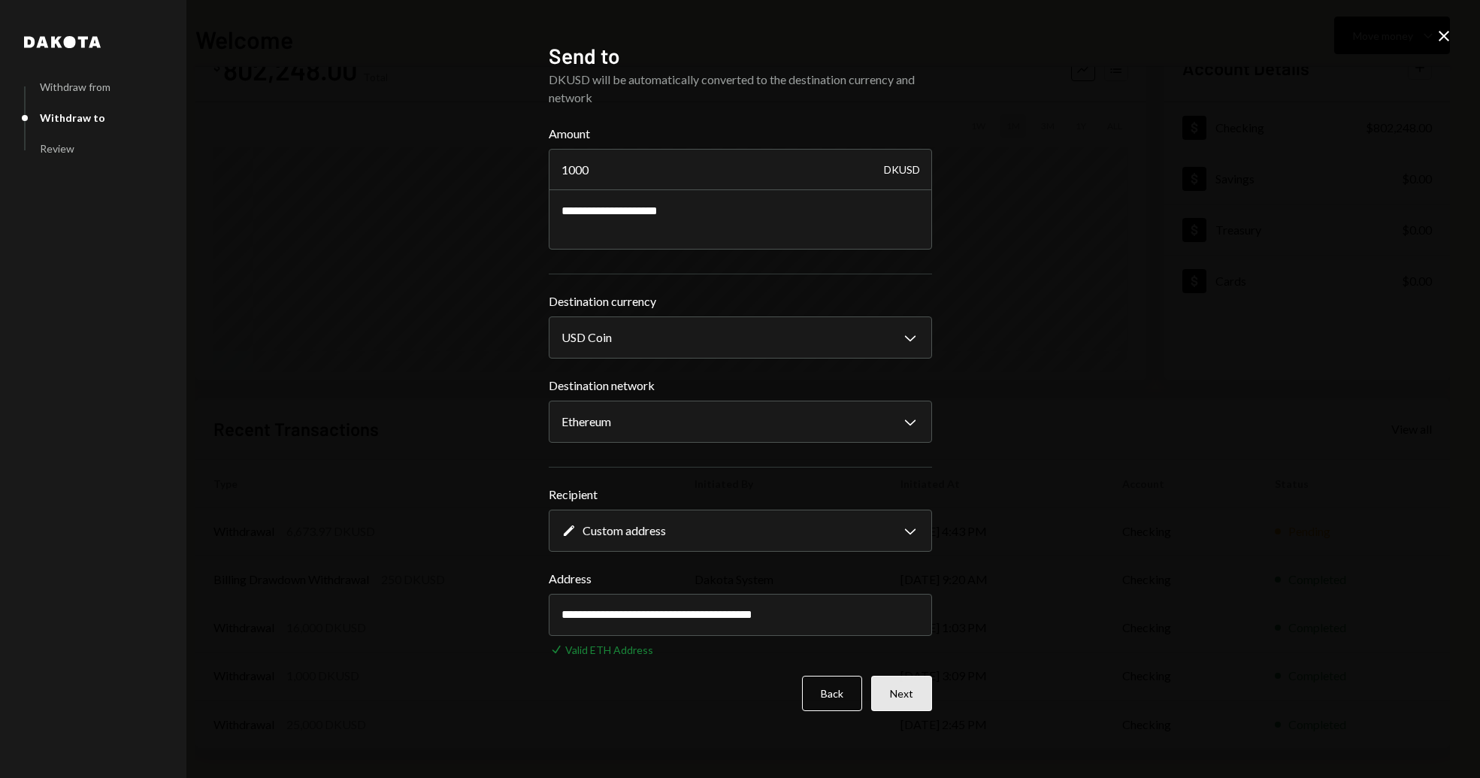
click at [906, 688] on button "Next" at bounding box center [901, 693] width 61 height 35
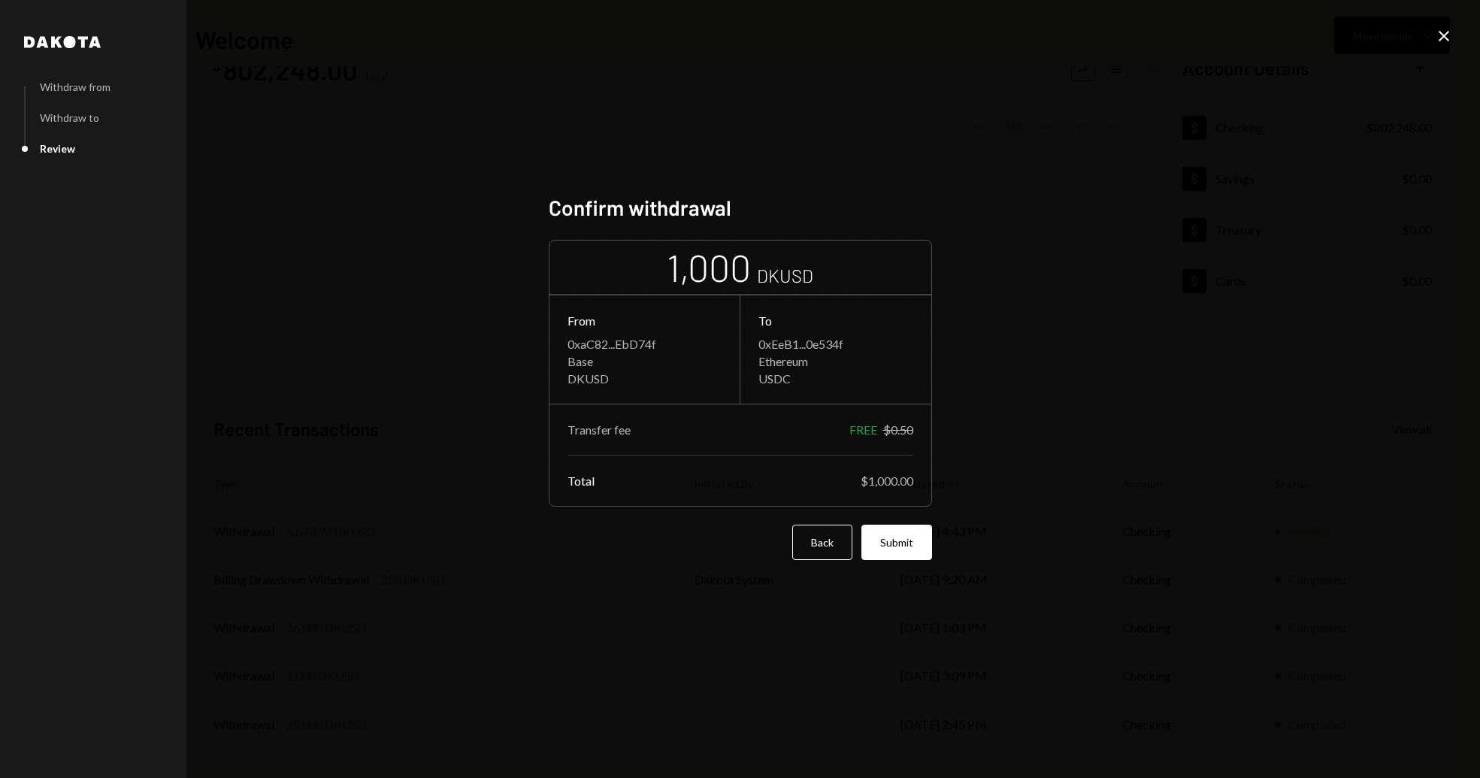
click at [911, 536] on button "Submit" at bounding box center [896, 542] width 71 height 35
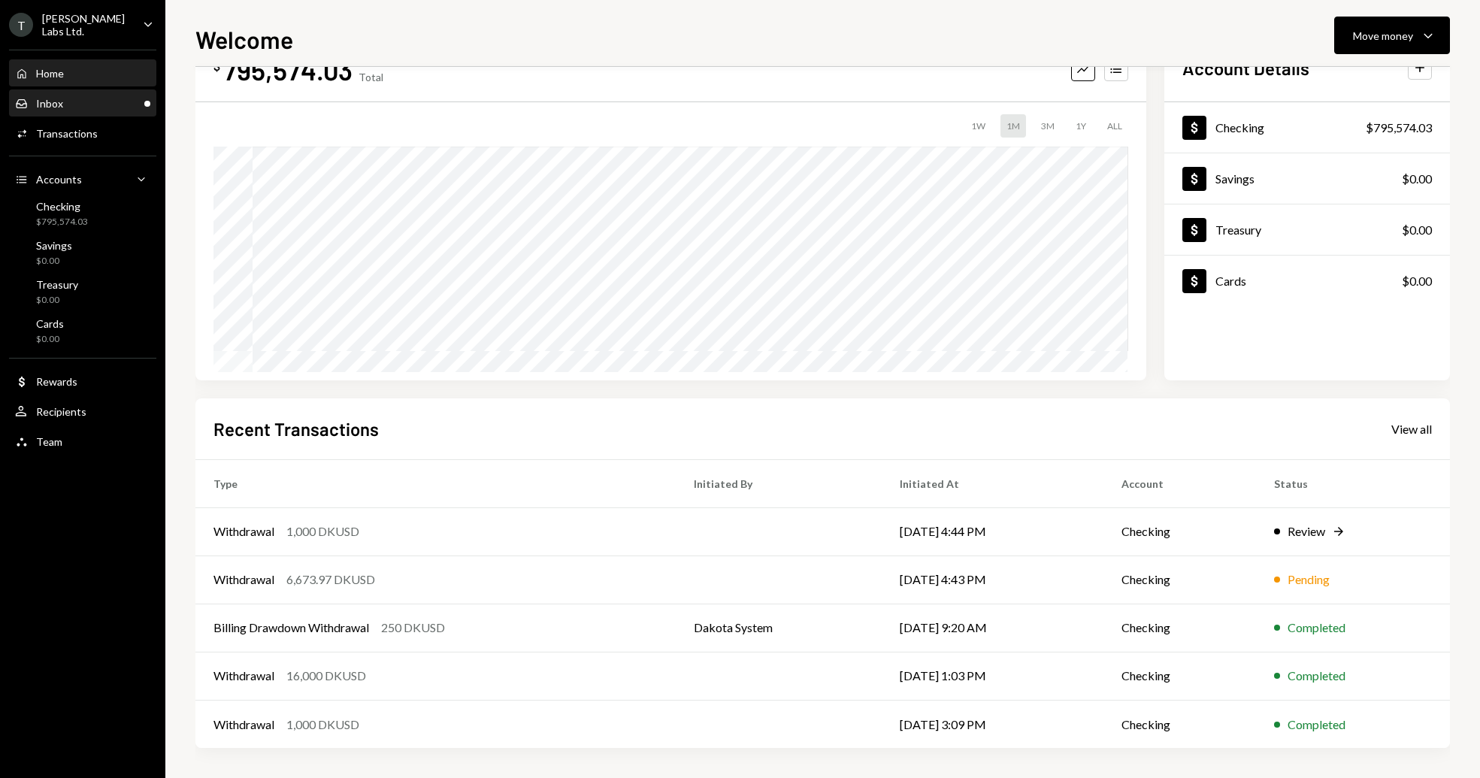
click at [89, 98] on div "Inbox Inbox" at bounding box center [82, 104] width 135 height 14
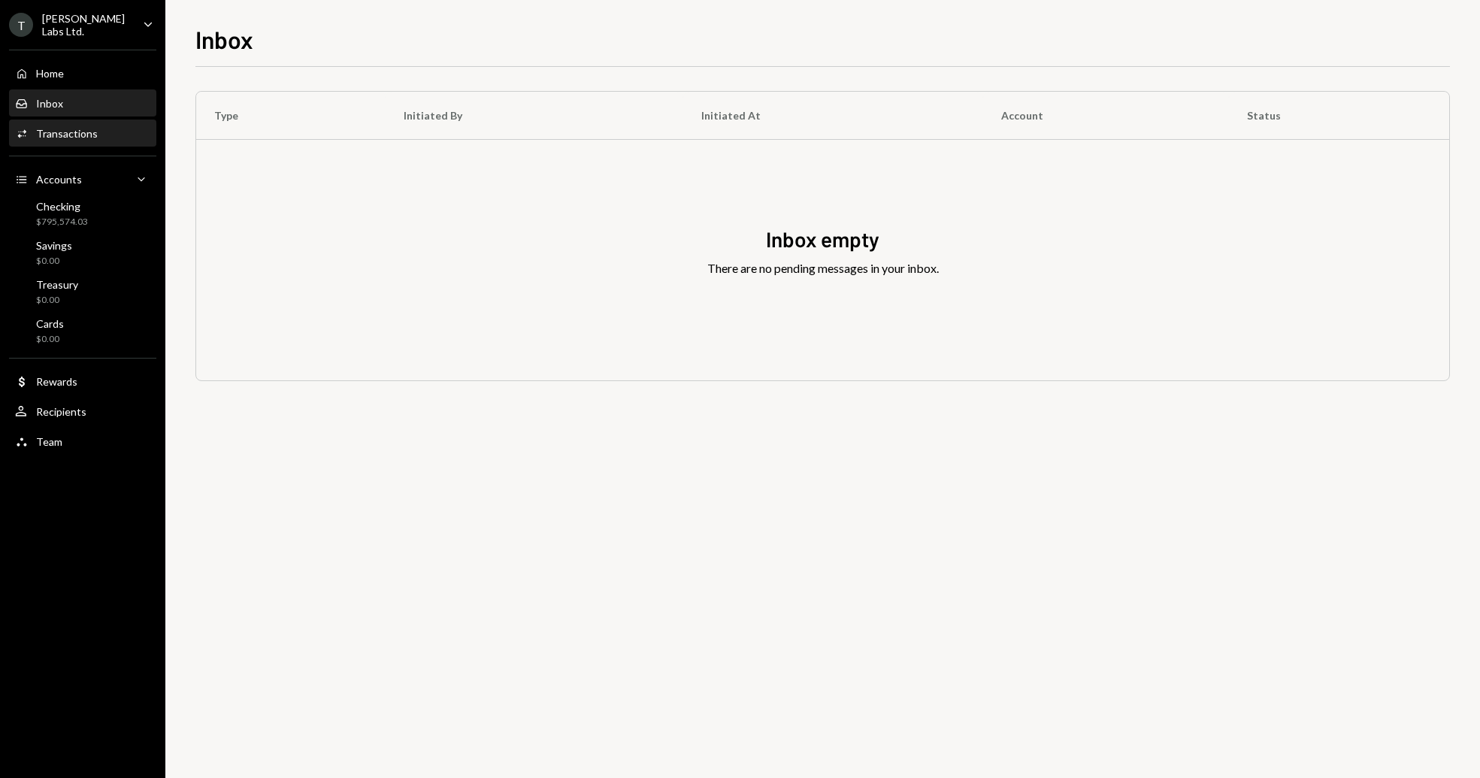
click at [82, 131] on div "Transactions" at bounding box center [67, 133] width 62 height 13
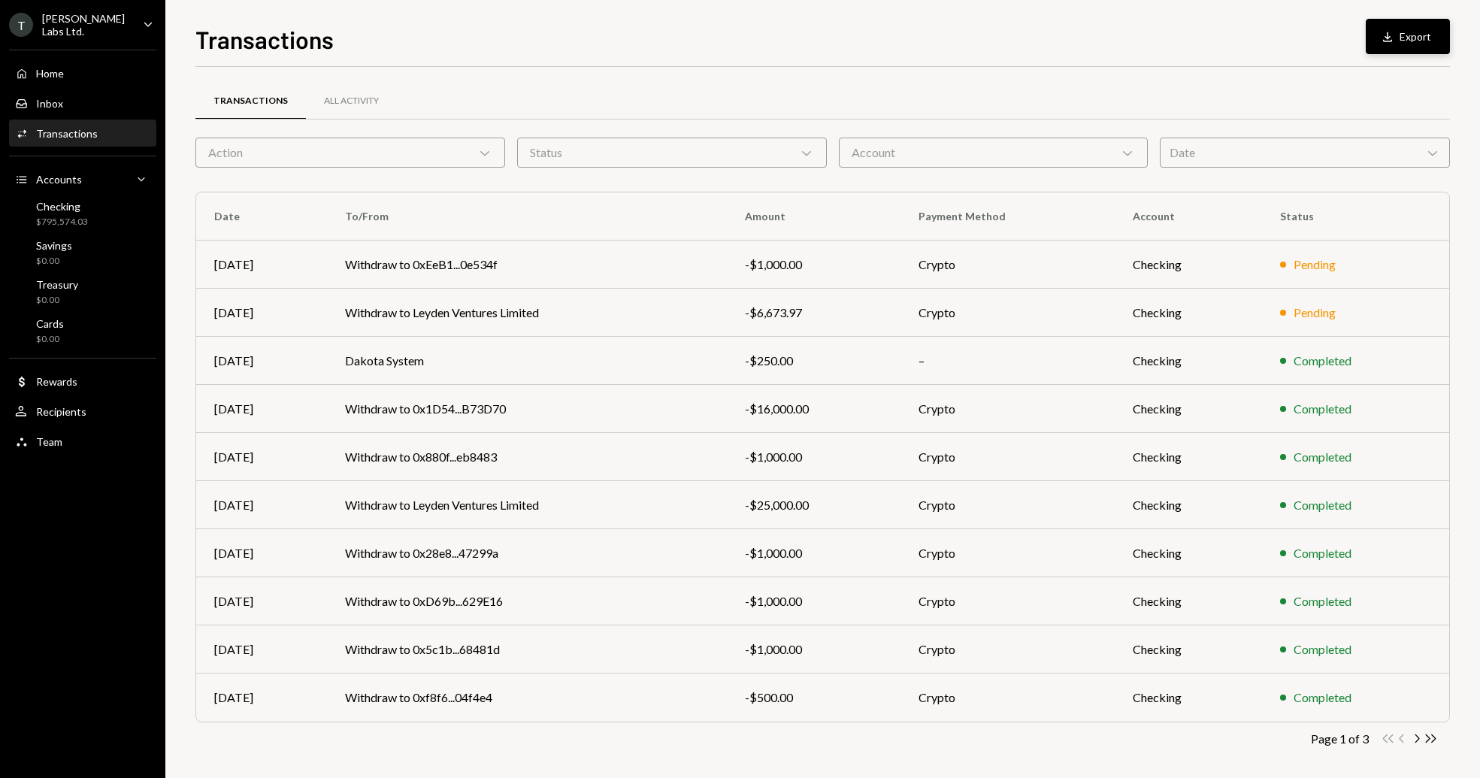
click at [1423, 32] on button "Download Export" at bounding box center [1407, 36] width 84 height 35
click at [99, 22] on div "[PERSON_NAME] Labs Ltd." at bounding box center [86, 25] width 89 height 26
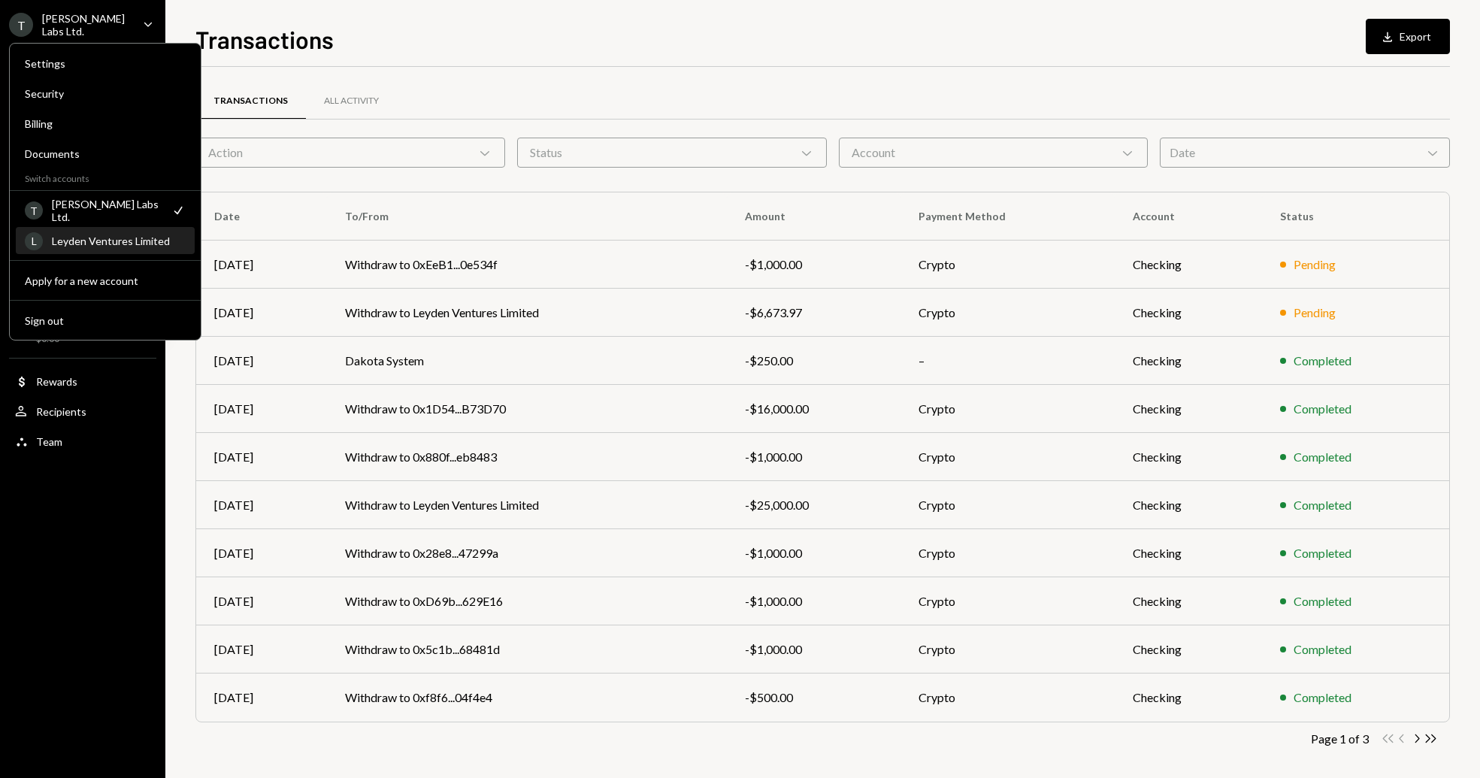
click at [117, 247] on div "L Leyden Ventures Limited" at bounding box center [105, 241] width 161 height 26
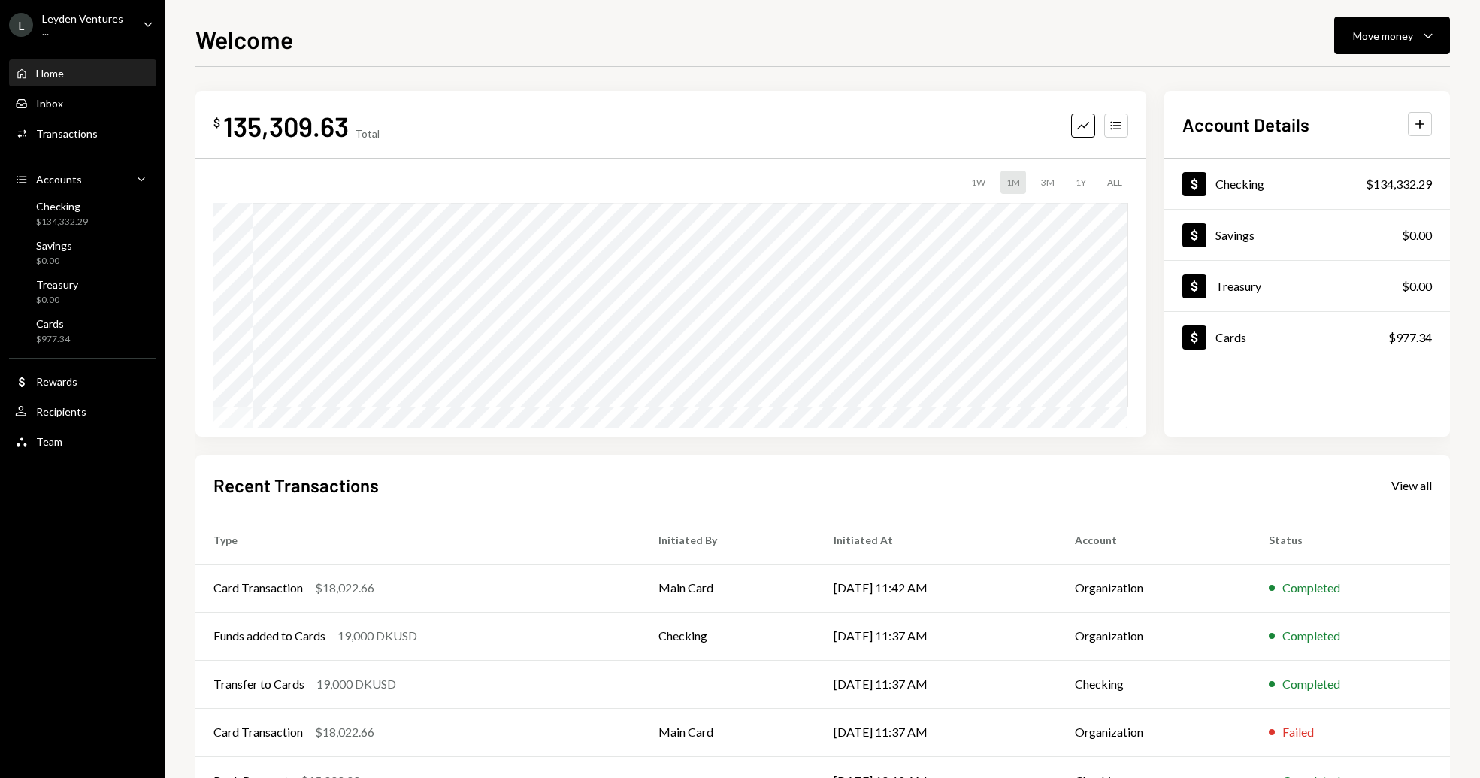
click at [112, 31] on div "L Leyden Ventures ..." at bounding box center [70, 25] width 122 height 26
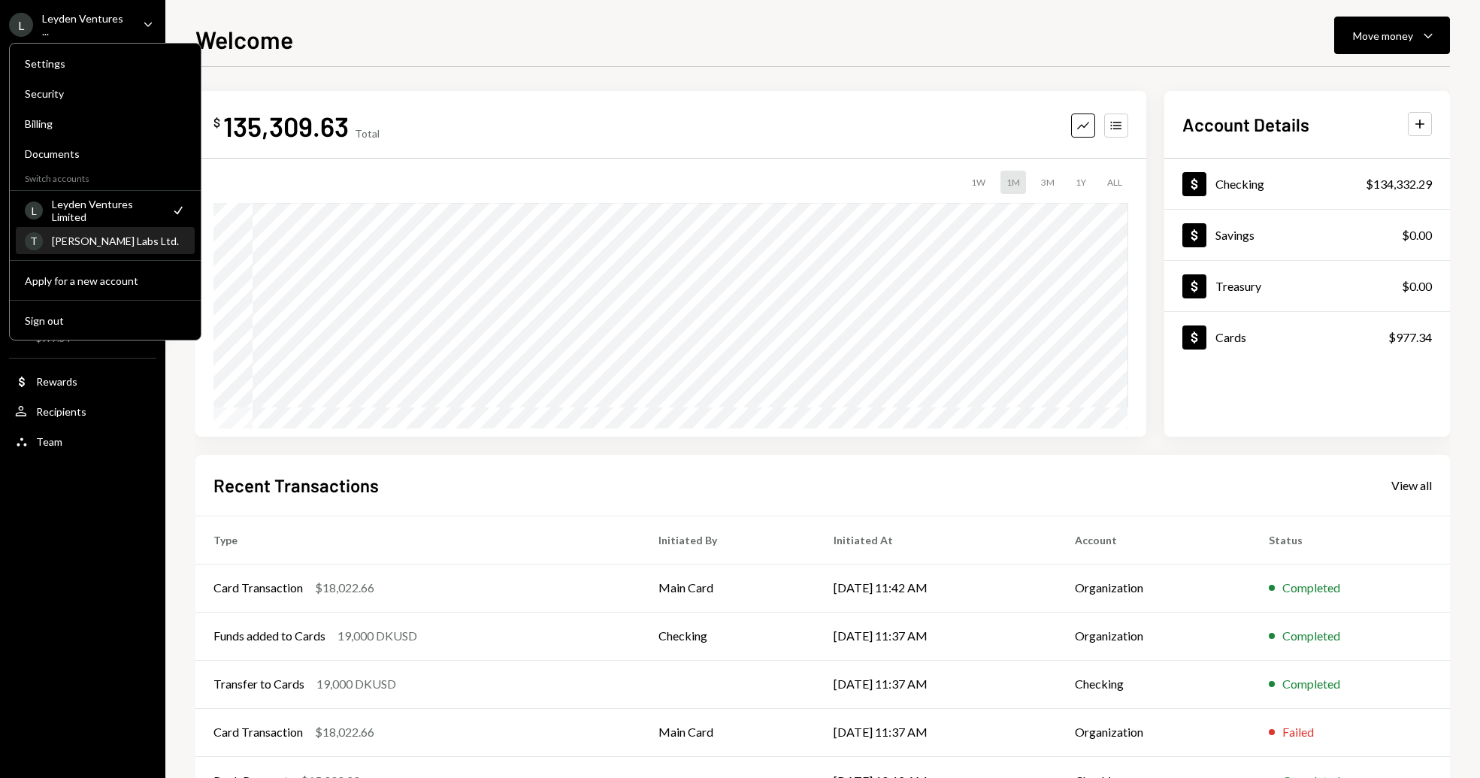
click at [105, 246] on div "[PERSON_NAME] Labs Ltd." at bounding box center [119, 240] width 134 height 13
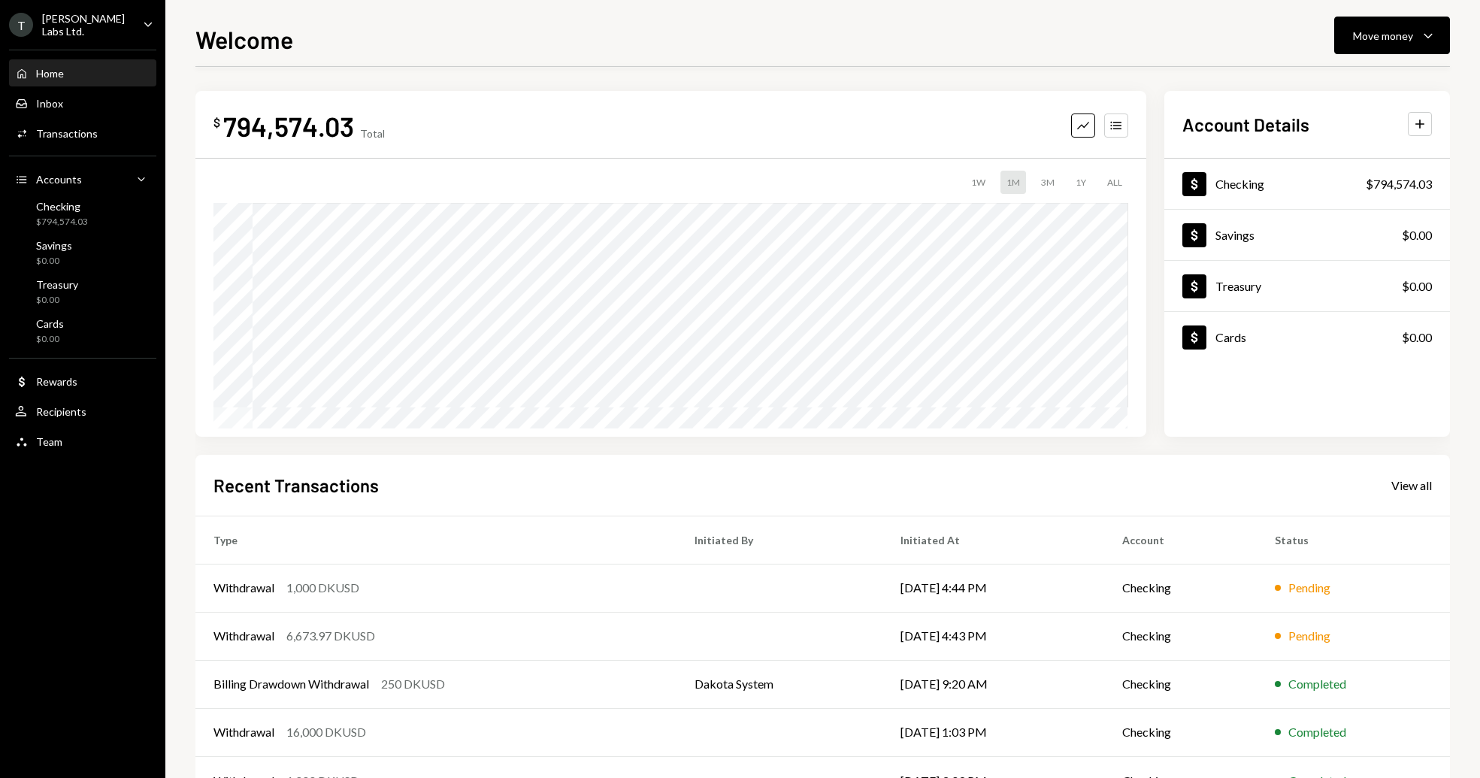
scroll to position [56, 0]
